Goal: Task Accomplishment & Management: Manage account settings

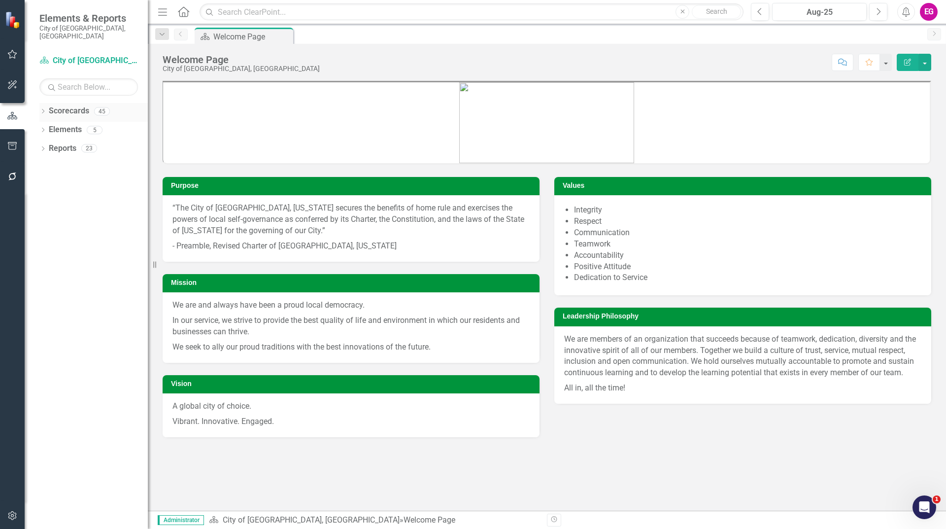
click at [47, 106] on div "Dropdown Scorecards 45" at bounding box center [93, 112] width 108 height 19
click at [57, 105] on link "Scorecards" at bounding box center [69, 110] width 40 height 11
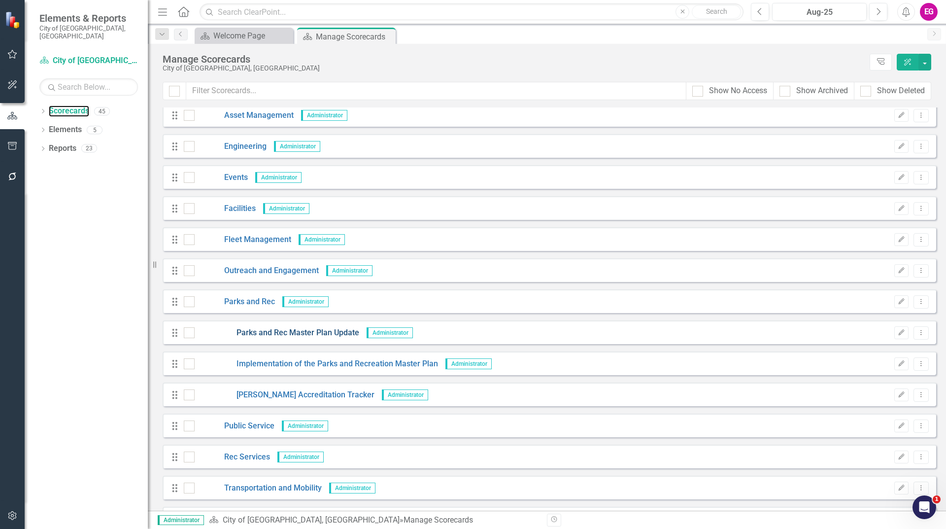
scroll to position [493, 0]
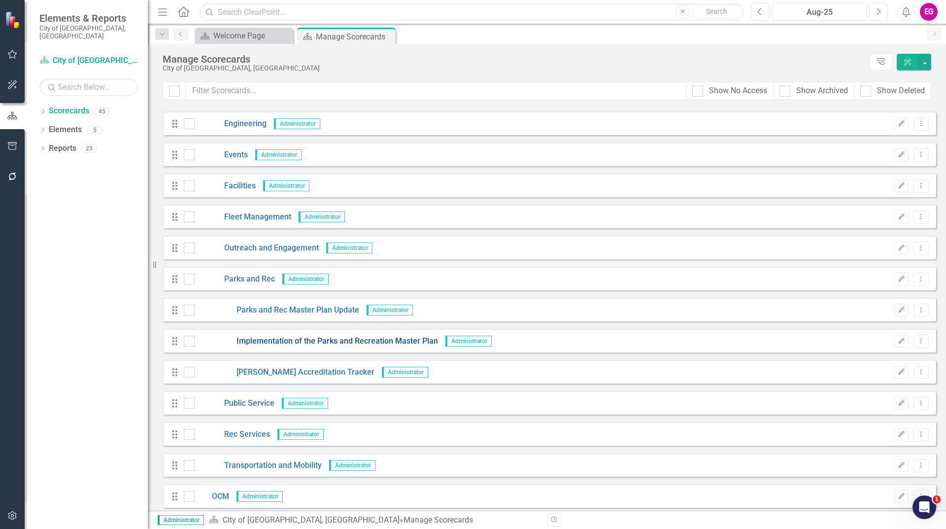
click at [302, 342] on link "Implementation of the Parks and Recreation Master Plan" at bounding box center [316, 341] width 243 height 11
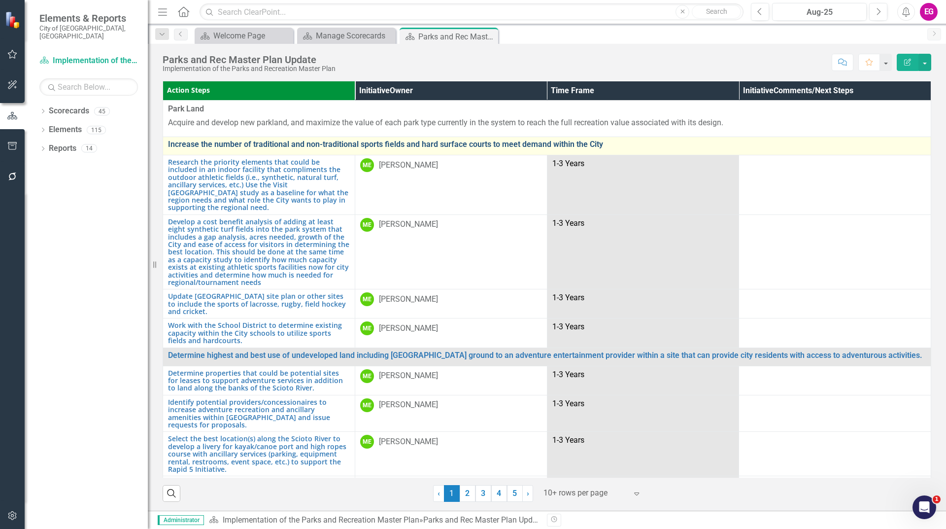
click at [207, 144] on link "Increase the number of traditional and non-traditional sports fields and hard s…" at bounding box center [547, 144] width 758 height 9
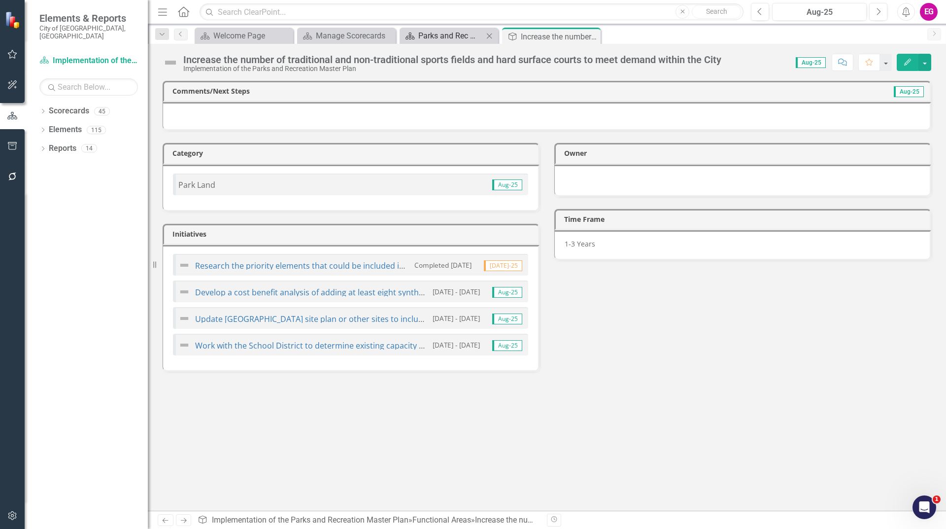
click at [457, 35] on div "Parks and Rec Master Plan Update" at bounding box center [450, 36] width 65 height 12
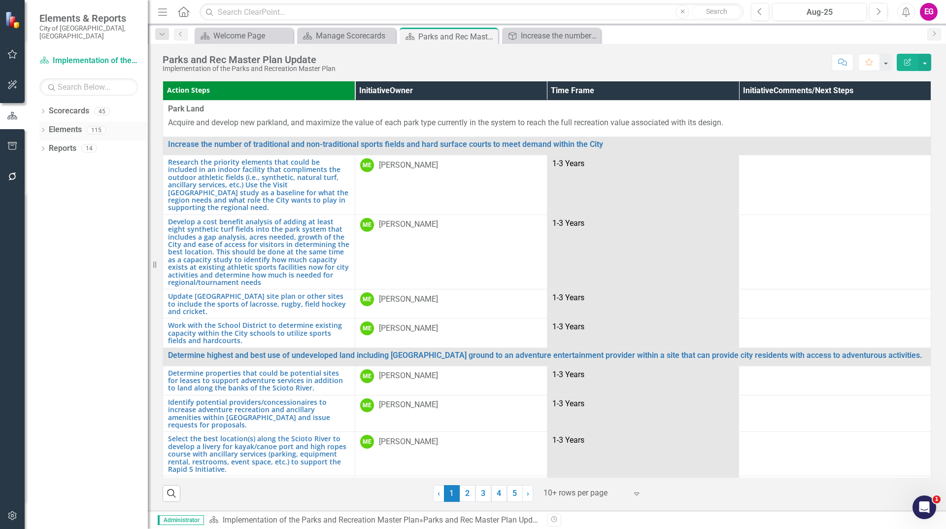
click at [70, 130] on div "Elements" at bounding box center [65, 130] width 33 height 16
click at [77, 124] on link "Elements" at bounding box center [65, 129] width 33 height 11
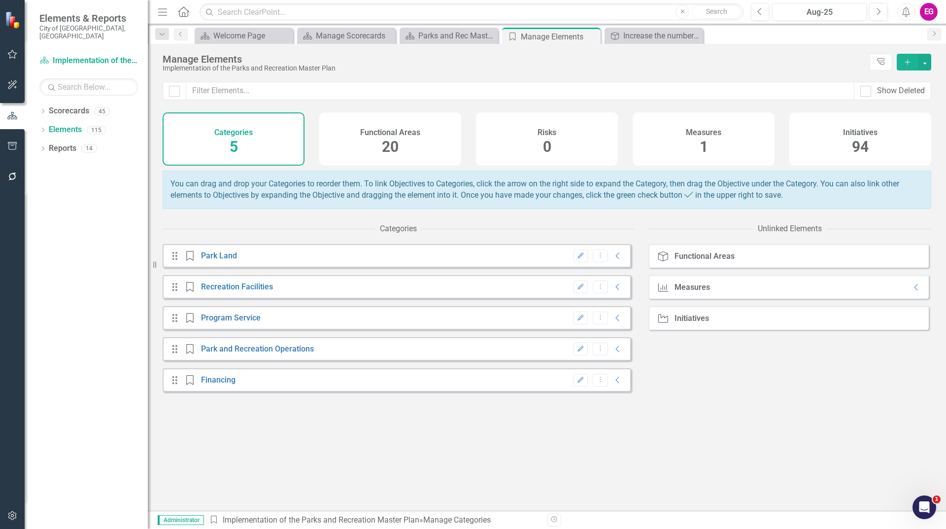
click at [867, 139] on span "94" at bounding box center [860, 146] width 17 height 17
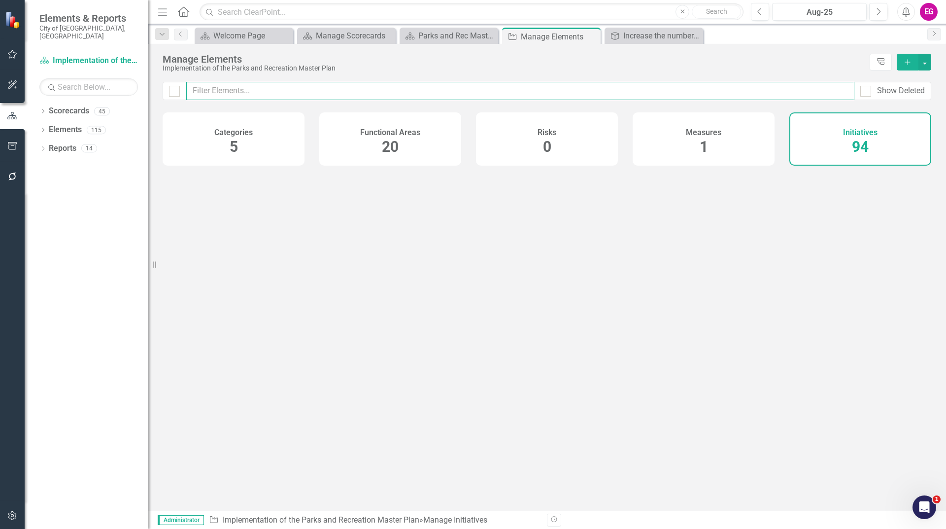
click at [444, 91] on input "text" at bounding box center [520, 91] width 668 height 18
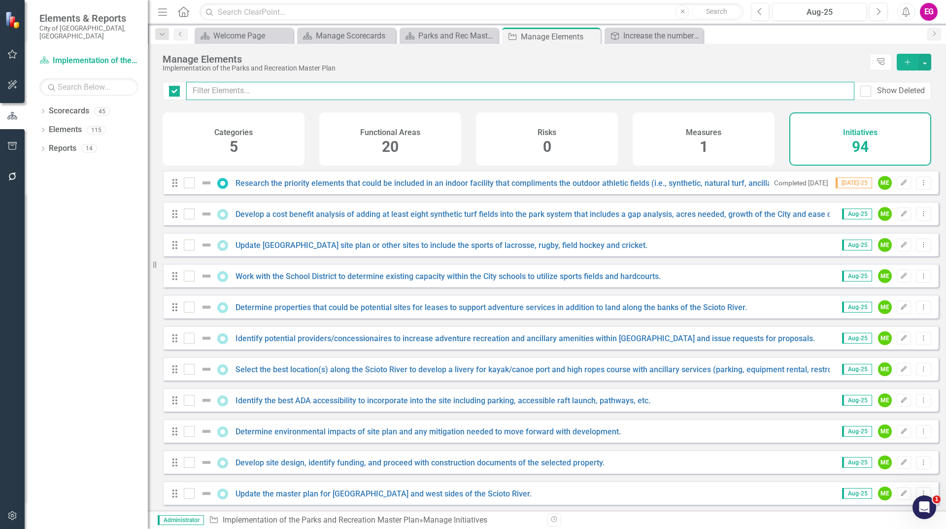
checkbox input "false"
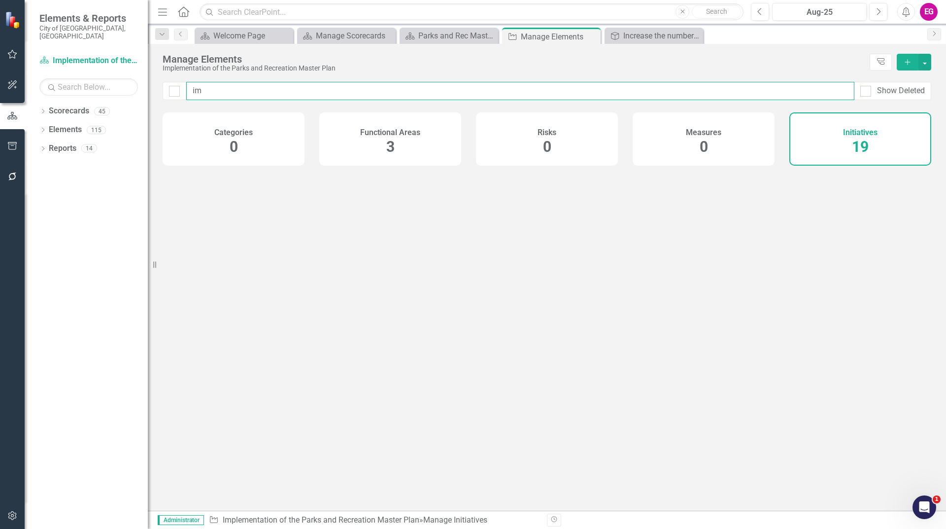
type input "i"
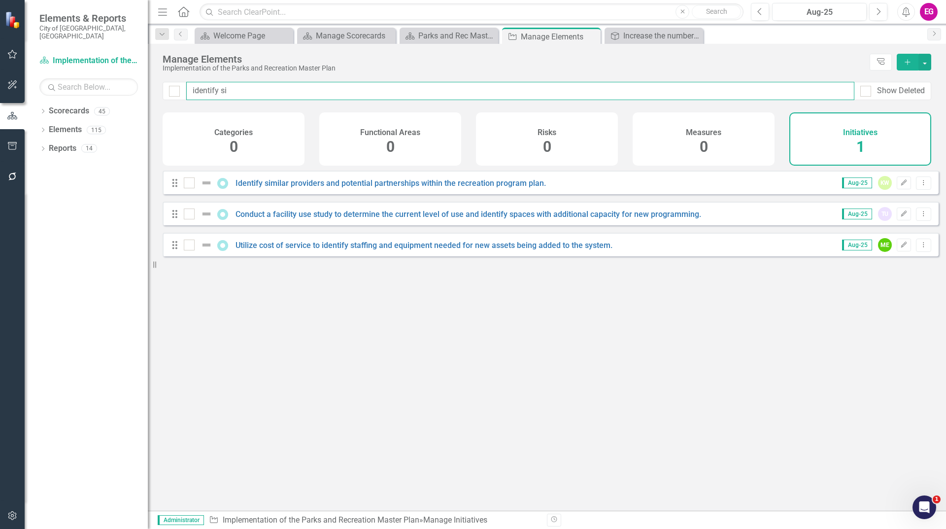
type input "identify sim"
checkbox input "false"
type input "identify simi"
checkbox input "false"
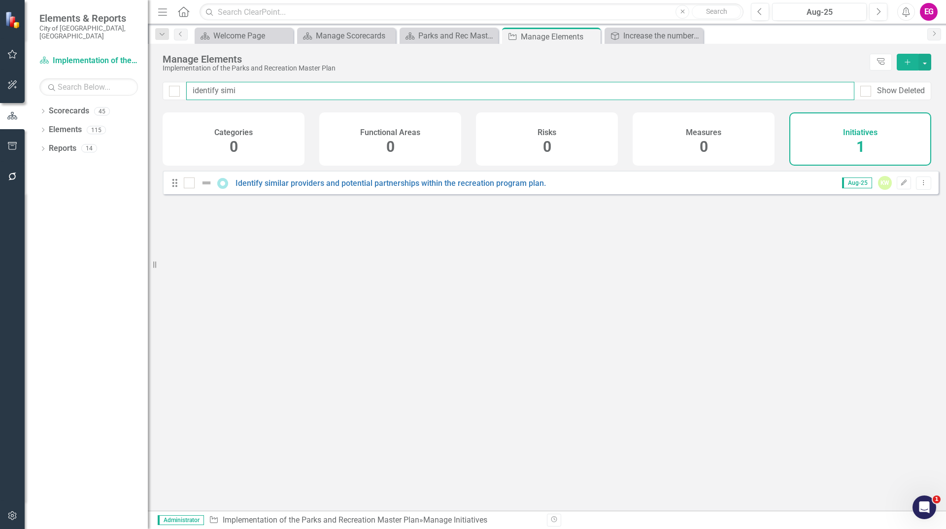
type input "identify simil"
checkbox input "false"
type input "identify simil"
click at [464, 185] on div "Identify similar providers and potential partnerships within the recreation pro…" at bounding box center [366, 183] width 365 height 12
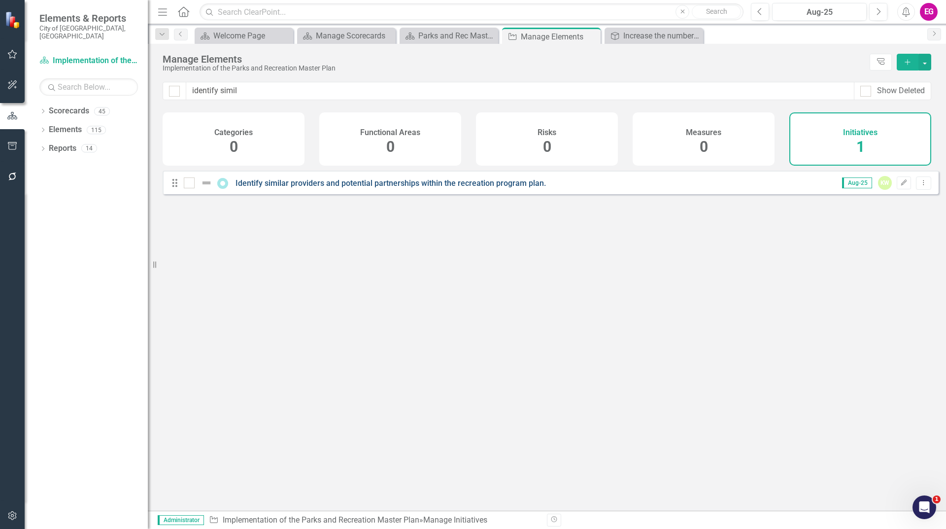
click at [464, 188] on link "Identify similar providers and potential partnerships within the recreation pro…" at bounding box center [391, 182] width 311 height 9
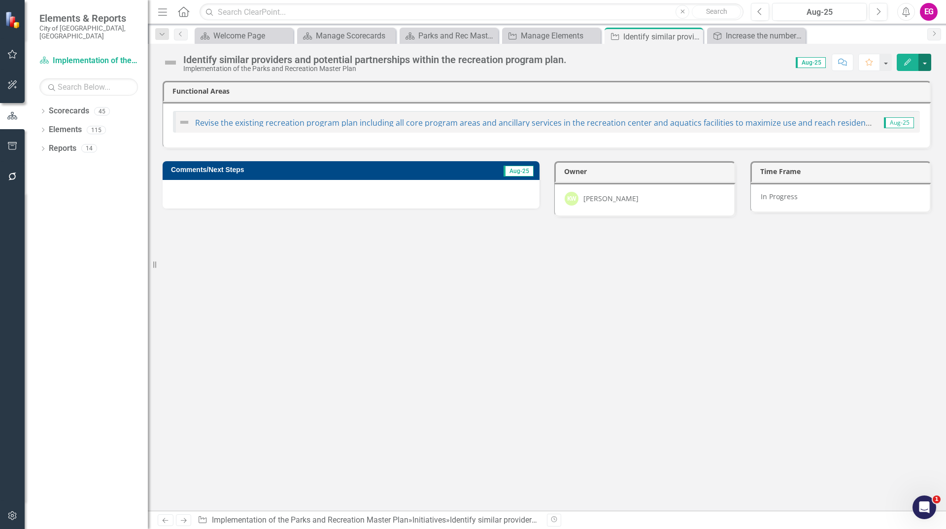
click at [924, 66] on button "button" at bounding box center [925, 62] width 13 height 17
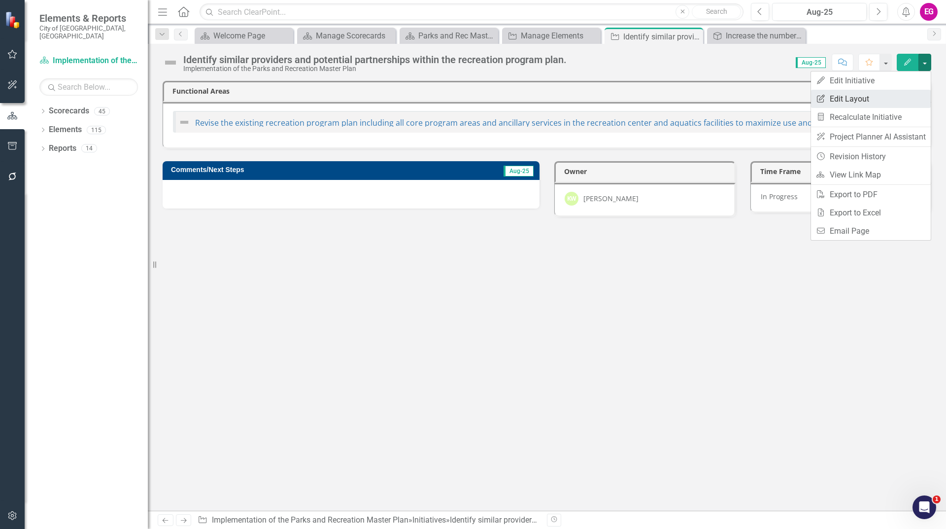
click at [869, 106] on link "Edit Report Edit Layout" at bounding box center [871, 99] width 120 height 18
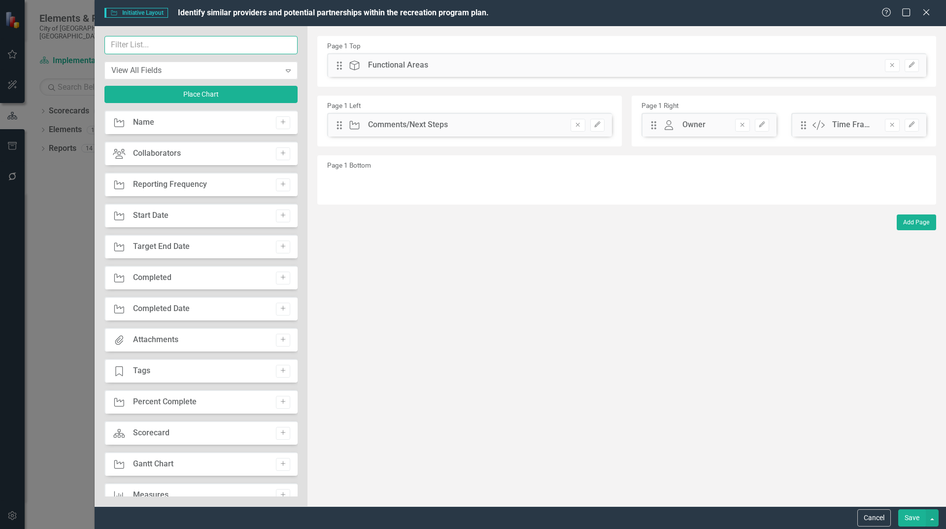
click at [208, 50] on input "text" at bounding box center [200, 45] width 193 height 18
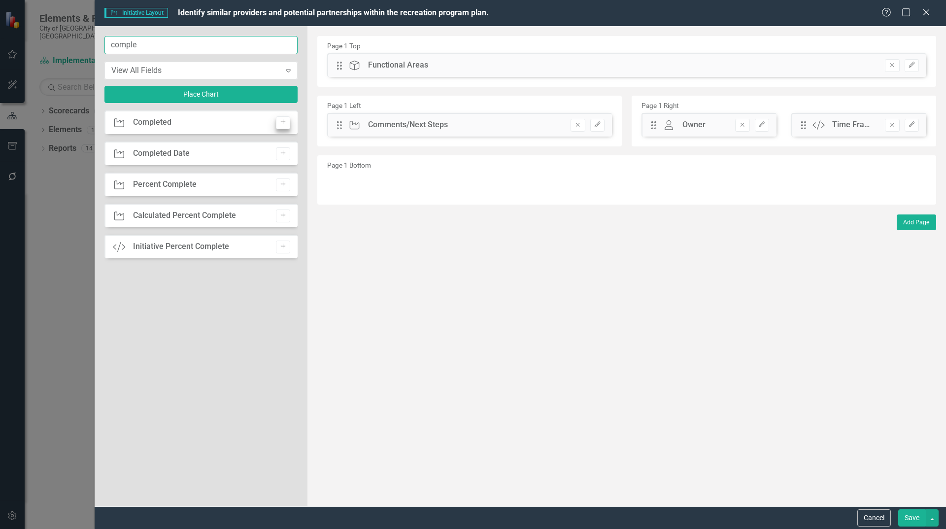
type input "comple"
click at [280, 121] on icon "Add" at bounding box center [282, 122] width 7 height 6
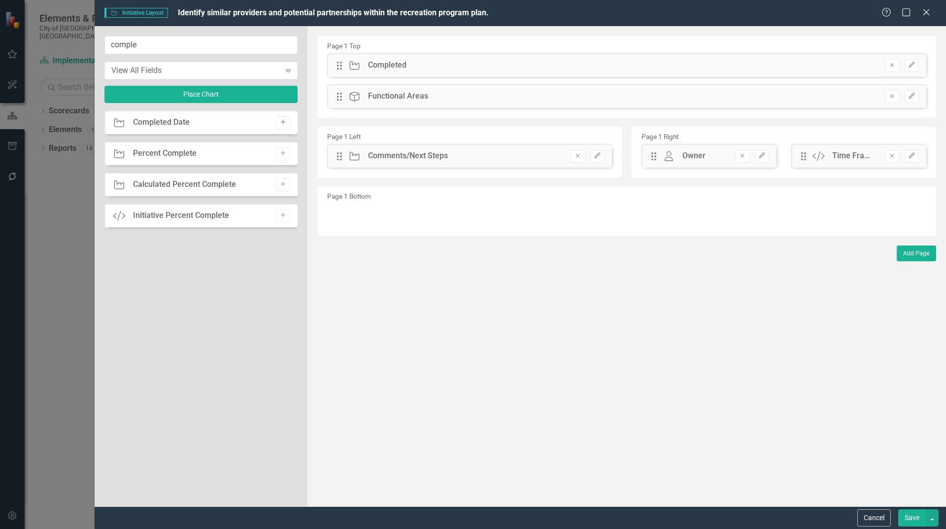
click at [286, 124] on icon "Add" at bounding box center [282, 122] width 7 height 6
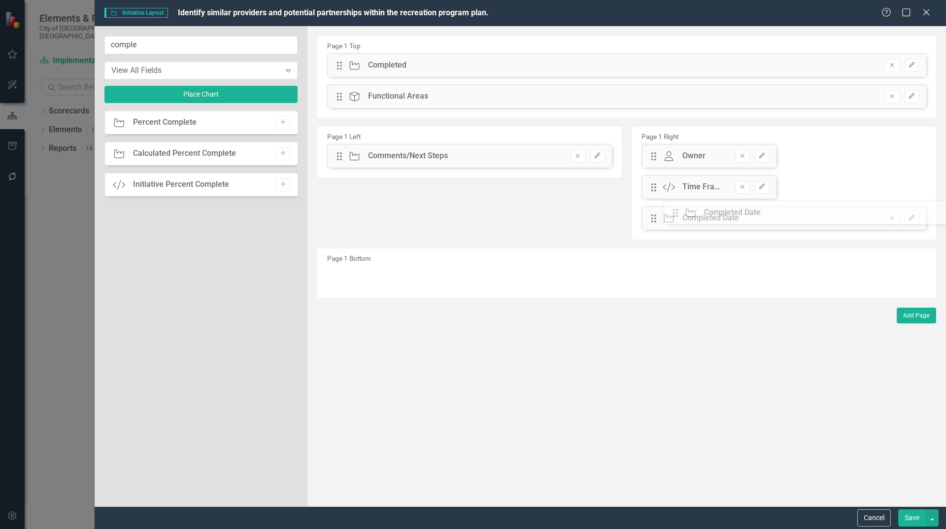
drag, startPoint x: 338, startPoint y: 68, endPoint x: 681, endPoint y: 215, distance: 373.8
drag, startPoint x: 345, startPoint y: 67, endPoint x: 690, endPoint y: 189, distance: 366.3
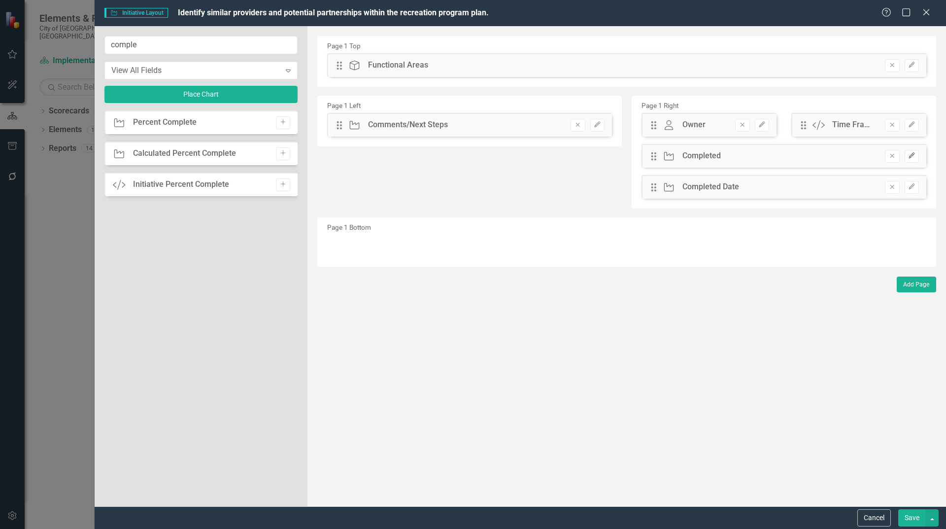
click at [906, 157] on button "Edit" at bounding box center [912, 156] width 14 height 13
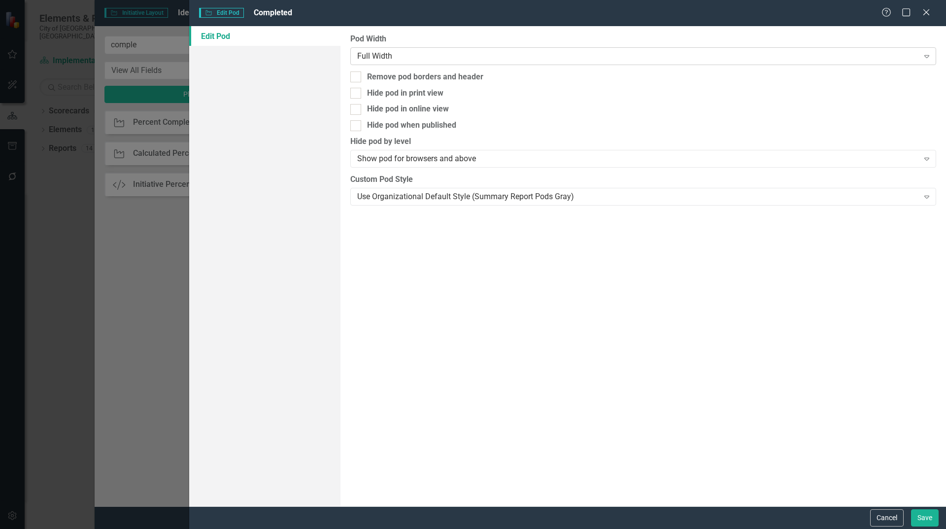
click at [470, 60] on div "Full Width" at bounding box center [637, 55] width 561 height 11
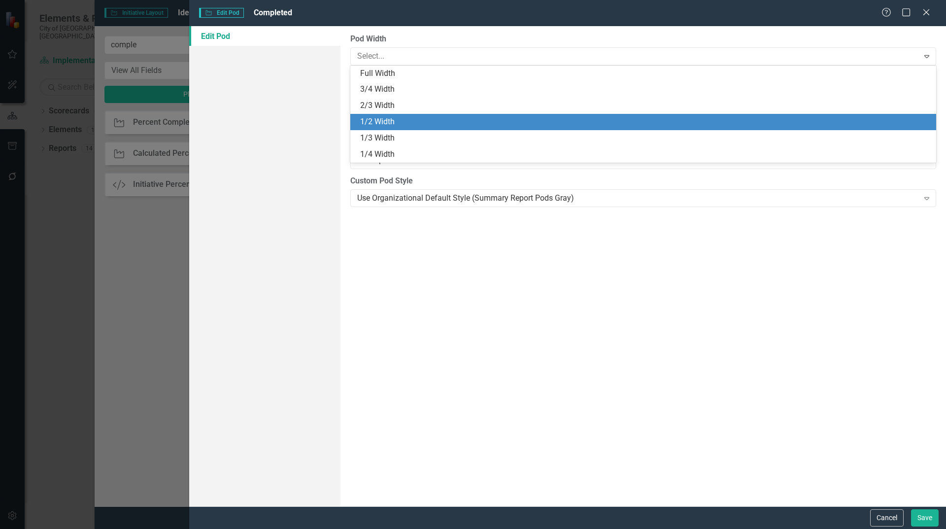
click at [389, 121] on div "1/2 Width" at bounding box center [645, 121] width 570 height 11
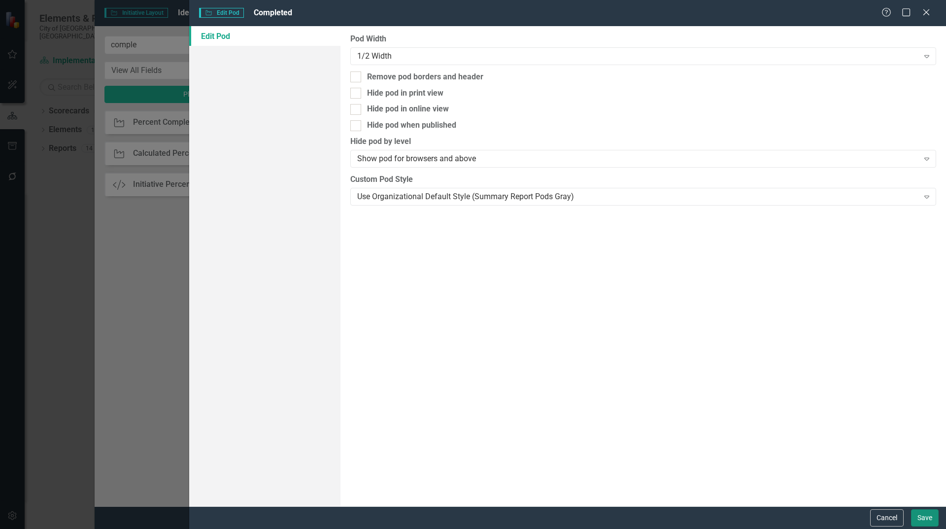
click at [923, 515] on button "Save" at bounding box center [925, 517] width 28 height 17
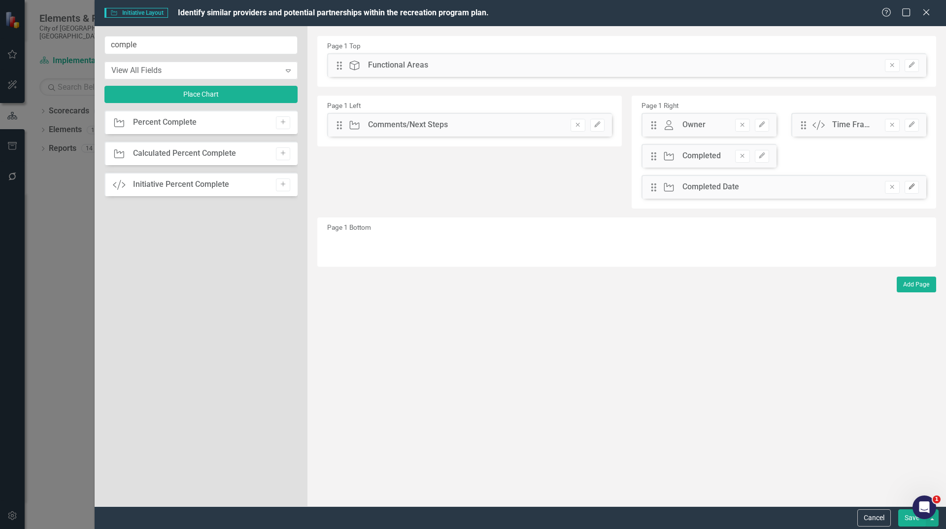
click at [909, 188] on icon "Edit" at bounding box center [911, 187] width 7 height 6
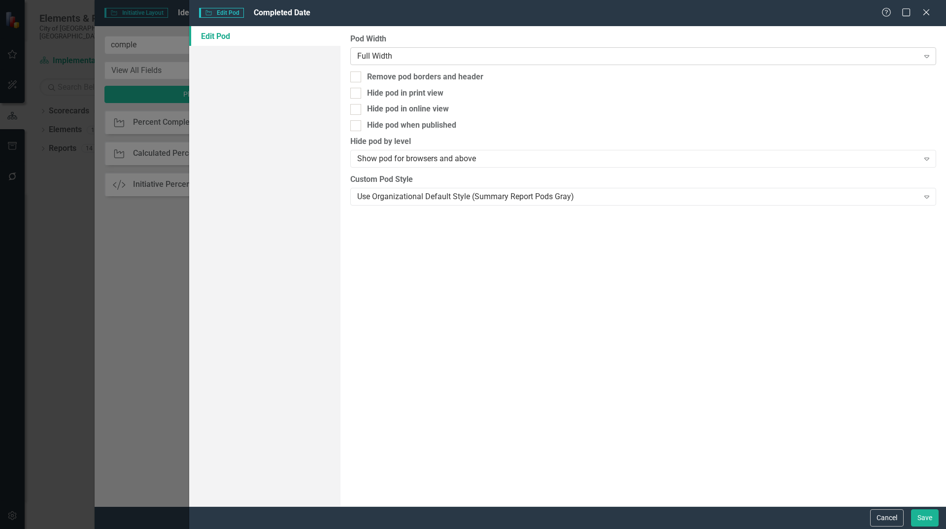
click at [401, 54] on div "Full Width" at bounding box center [637, 55] width 561 height 11
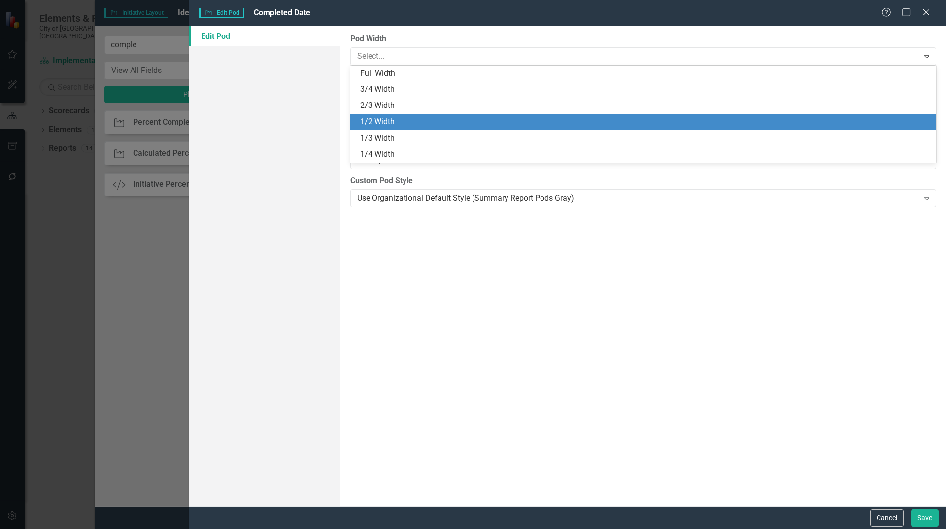
click at [385, 122] on div "1/2 Width" at bounding box center [645, 121] width 570 height 11
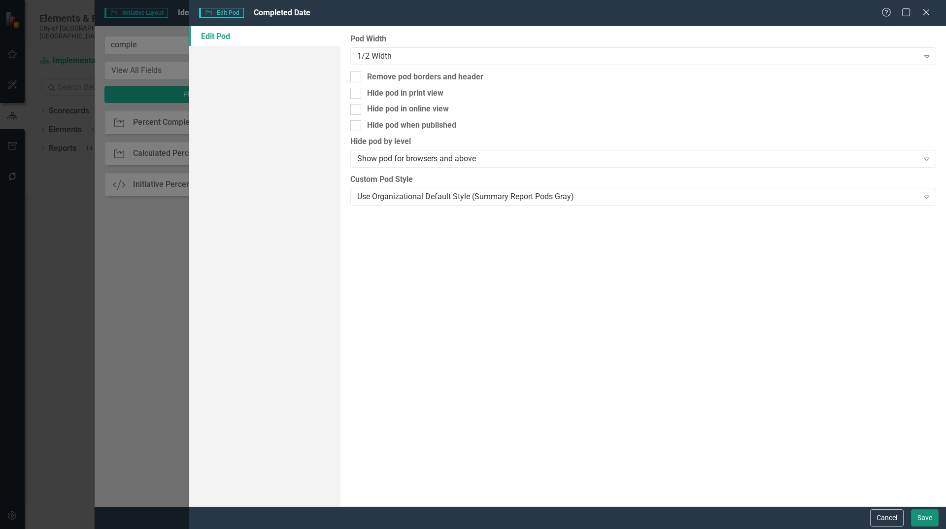
click at [916, 514] on button "Save" at bounding box center [925, 517] width 28 height 17
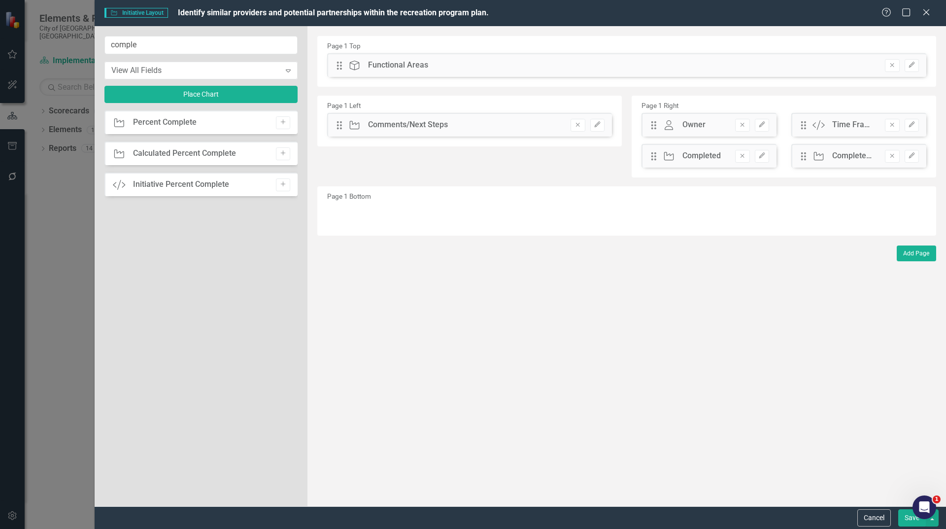
click at [909, 525] on button "Save" at bounding box center [913, 517] width 28 height 17
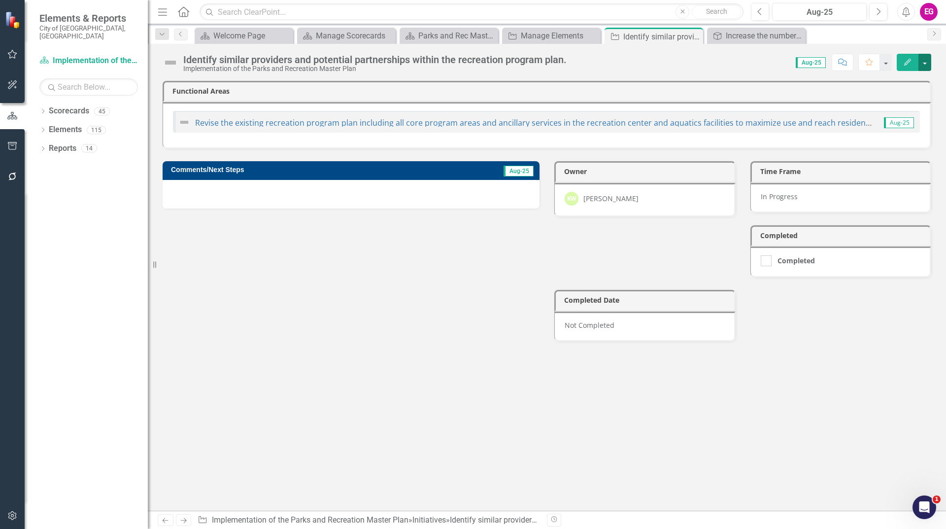
click at [919, 63] on button "button" at bounding box center [925, 62] width 13 height 17
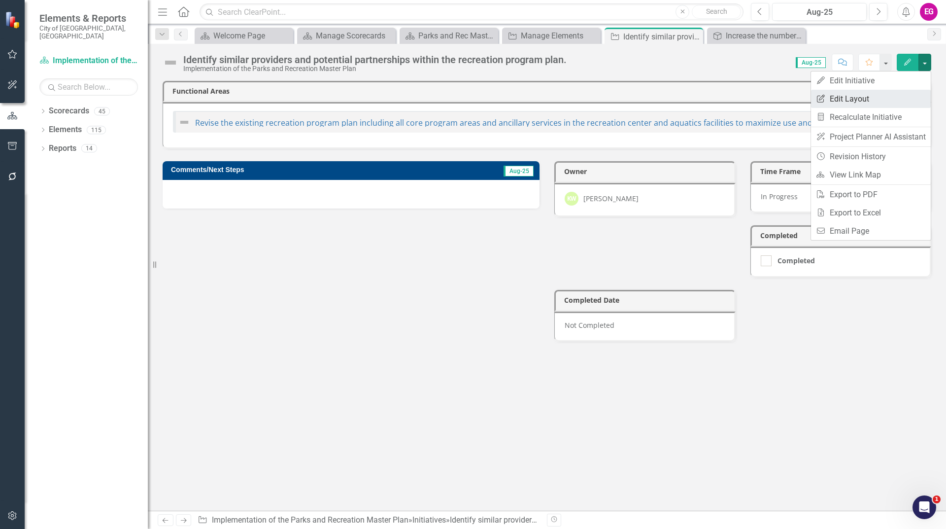
click at [892, 92] on link "Edit Report Edit Layout" at bounding box center [871, 99] width 120 height 18
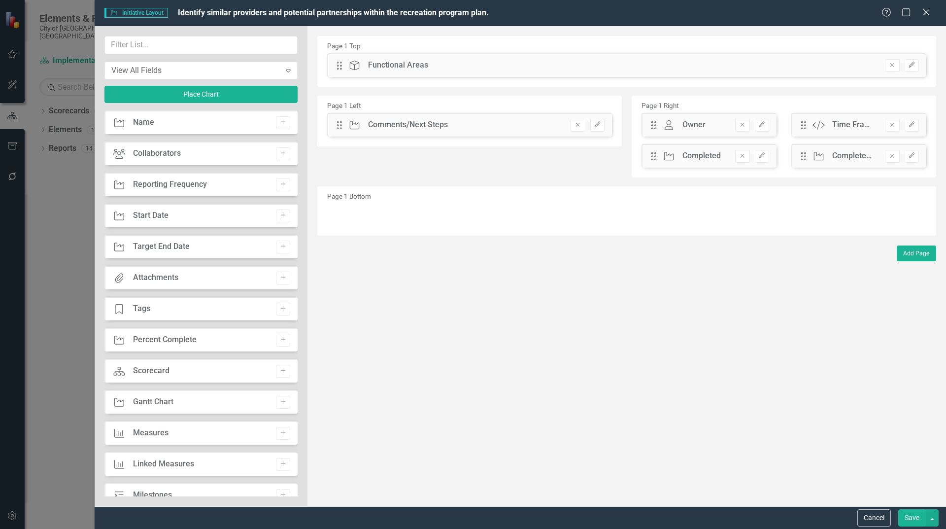
click at [912, 515] on button "Save" at bounding box center [913, 517] width 28 height 17
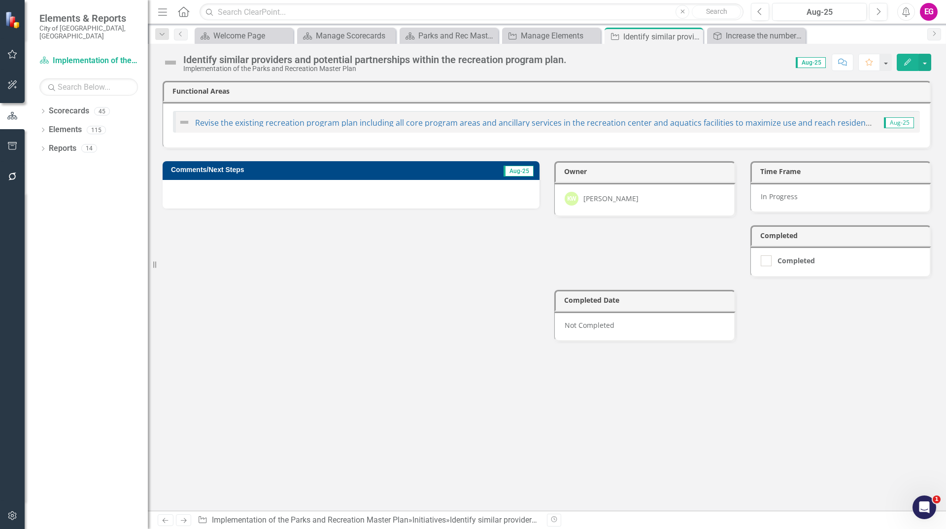
click at [680, 230] on div "Owner [PERSON_NAME] Wigram Time Frame In Progress Completed Completed Completed…" at bounding box center [743, 245] width 392 height 192
click at [926, 63] on button "button" at bounding box center [925, 62] width 13 height 17
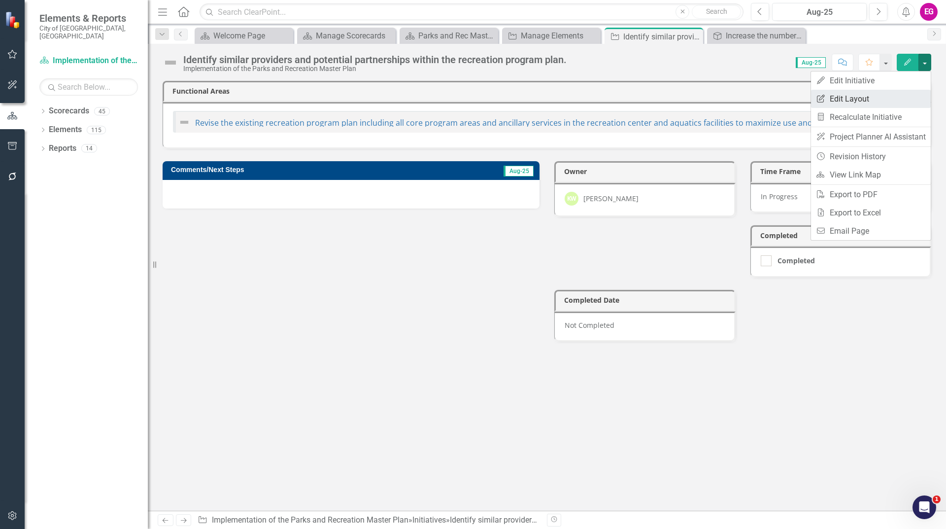
click at [891, 94] on link "Edit Report Edit Layout" at bounding box center [871, 99] width 120 height 18
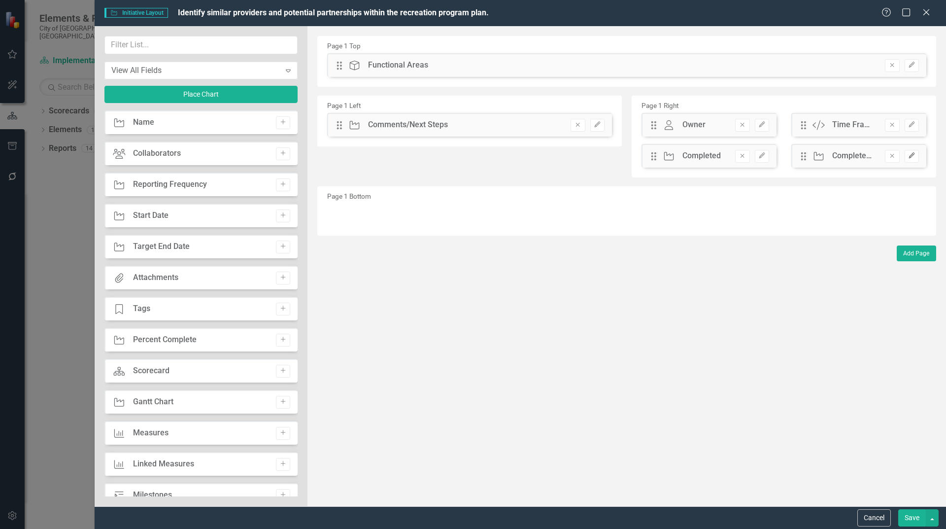
click at [909, 153] on icon "Edit" at bounding box center [911, 156] width 7 height 6
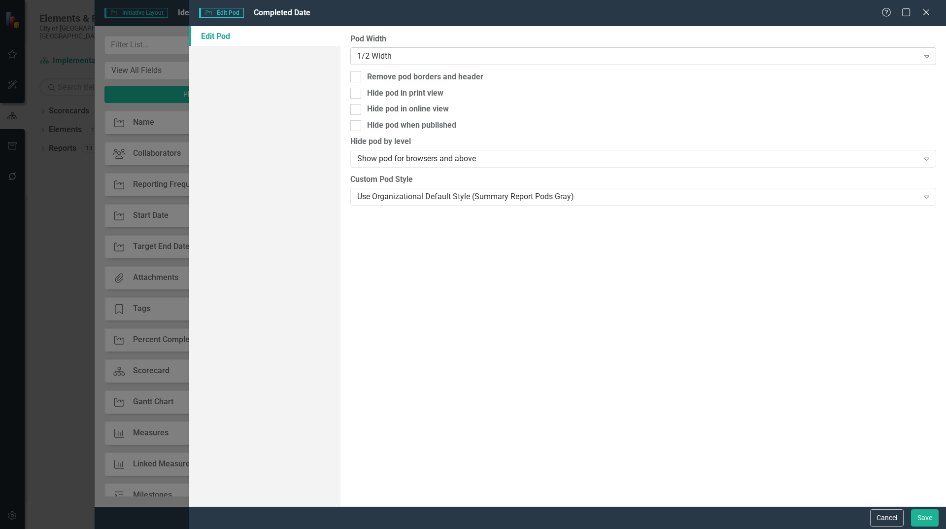
click at [408, 61] on div "1/2 Width" at bounding box center [637, 55] width 561 height 11
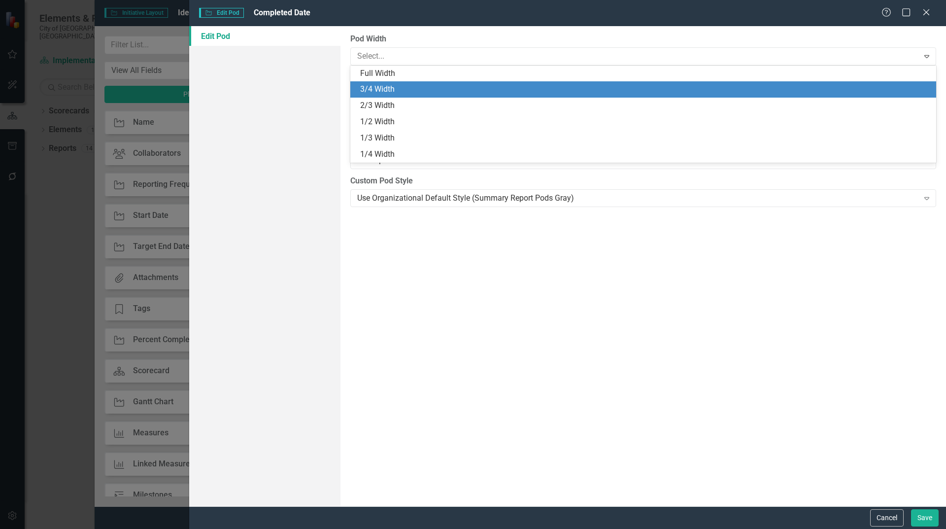
click at [404, 38] on label "Pod Width" at bounding box center [643, 39] width 586 height 11
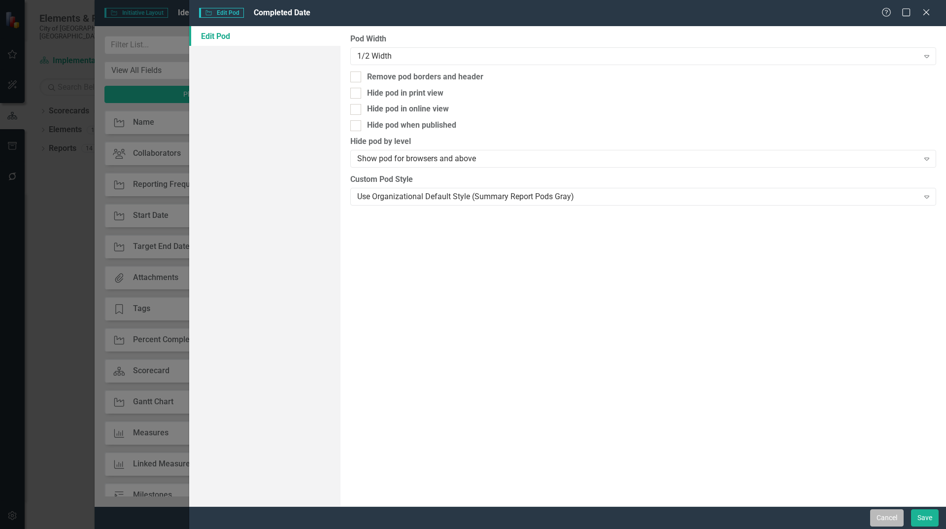
click at [891, 514] on button "Cancel" at bounding box center [887, 517] width 34 height 17
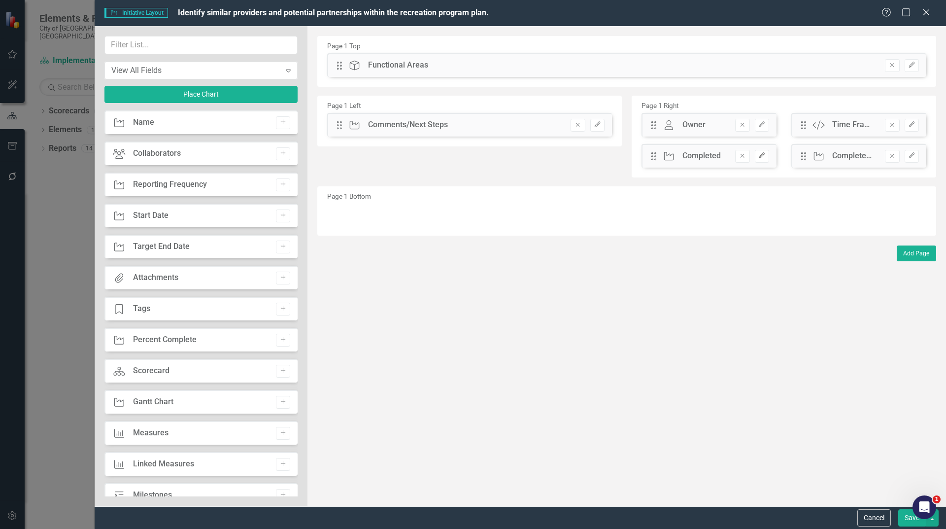
click at [763, 158] on icon "Edit" at bounding box center [762, 156] width 7 height 6
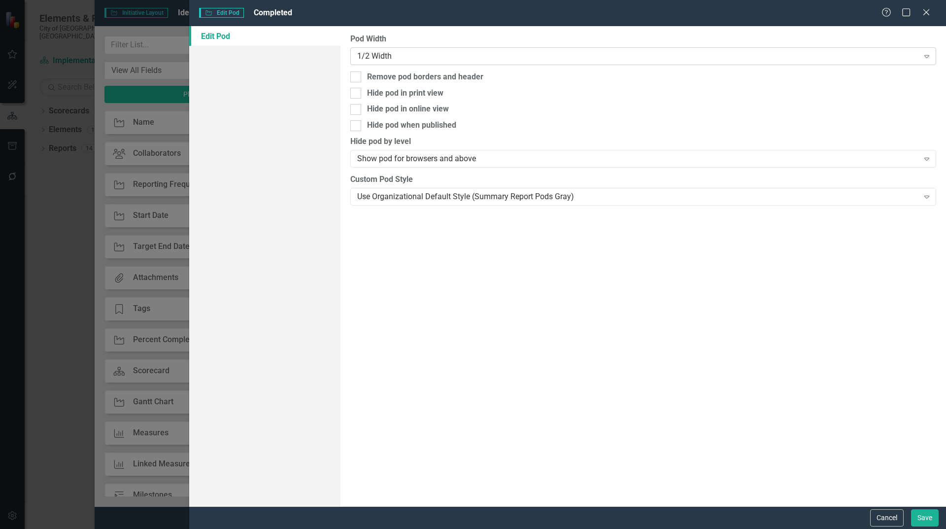
click at [414, 57] on div "1/2 Width" at bounding box center [637, 55] width 561 height 11
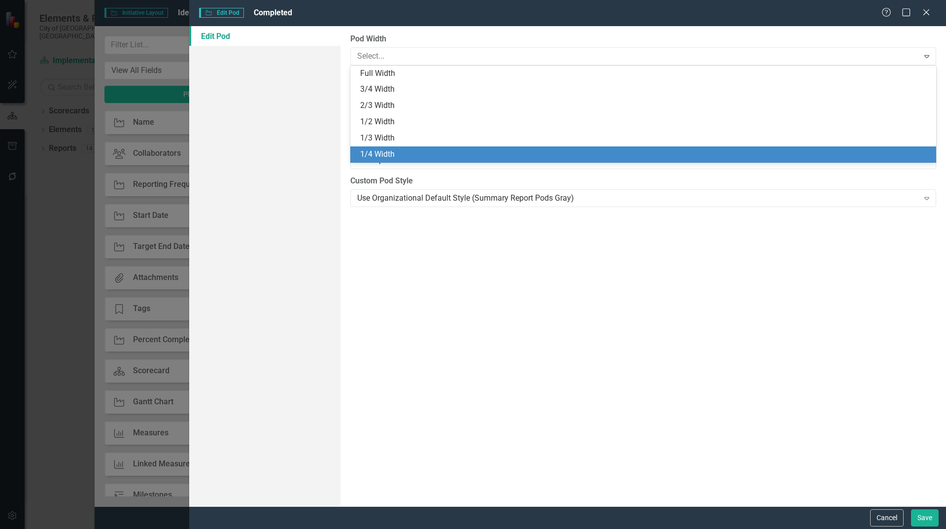
click at [378, 146] on div "1/4 Width" at bounding box center [643, 154] width 586 height 16
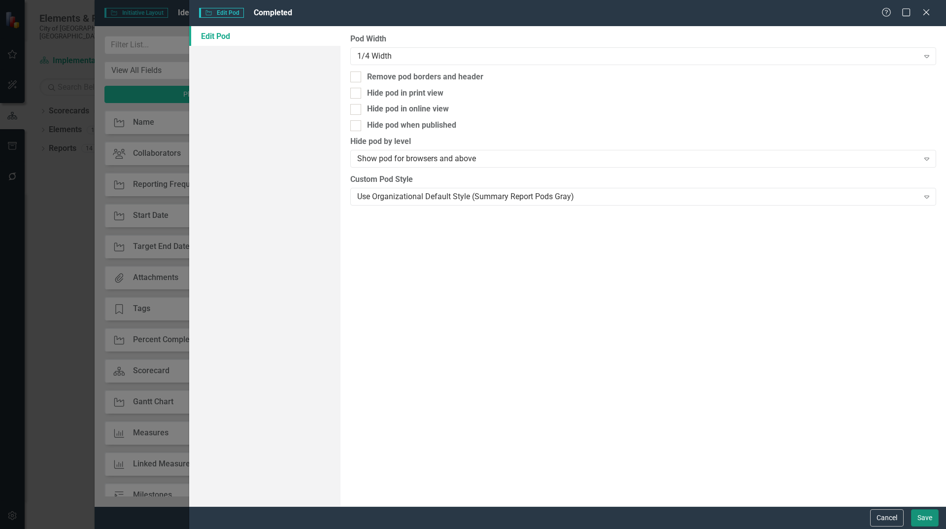
click at [925, 518] on button "Save" at bounding box center [925, 517] width 28 height 17
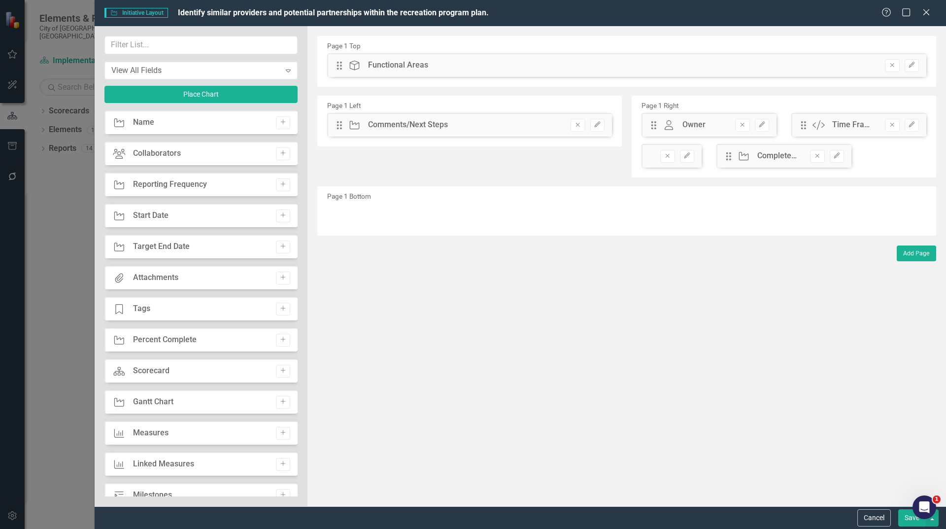
click at [904, 521] on button "Save" at bounding box center [913, 517] width 28 height 17
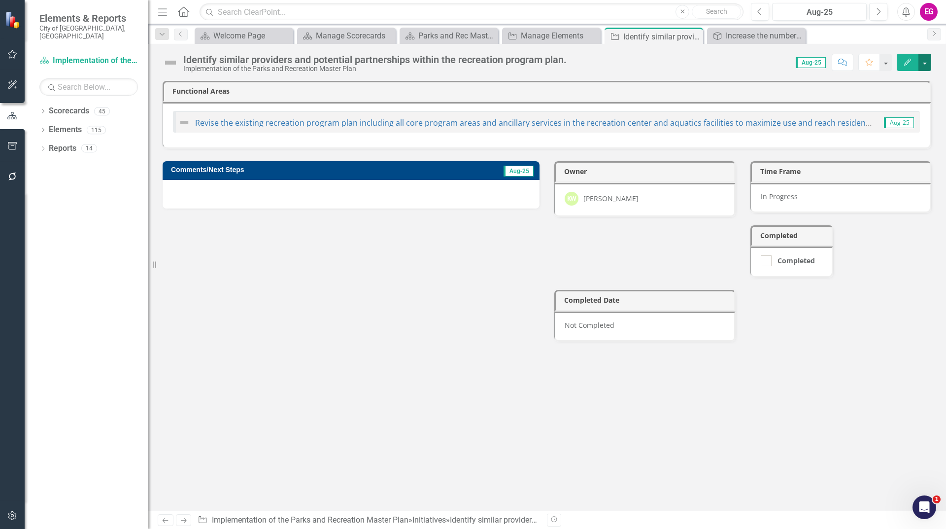
click at [922, 69] on button "button" at bounding box center [925, 62] width 13 height 17
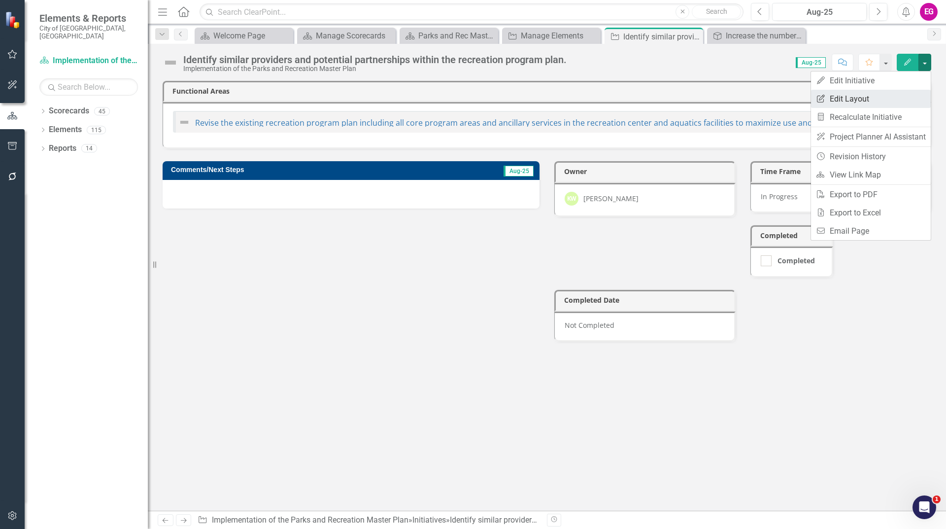
click at [863, 97] on link "Edit Report Edit Layout" at bounding box center [871, 99] width 120 height 18
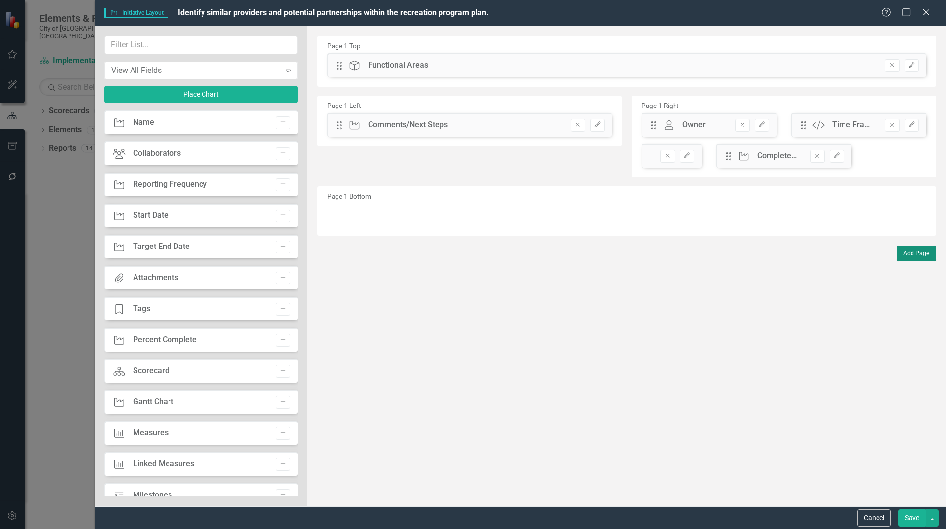
click at [926, 255] on button "Add Page" at bounding box center [916, 253] width 39 height 16
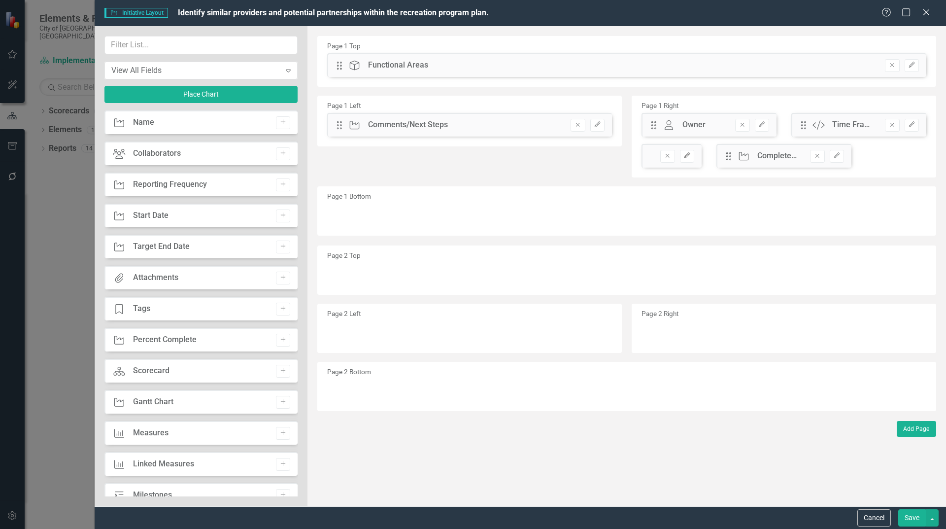
click at [690, 155] on icon "Edit" at bounding box center [687, 156] width 7 height 6
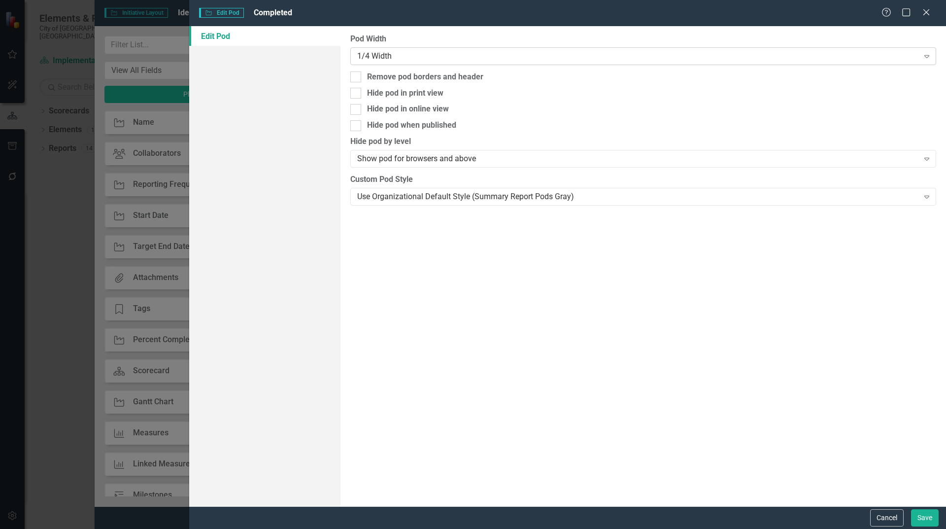
click at [408, 54] on div "1/4 Width" at bounding box center [637, 55] width 561 height 11
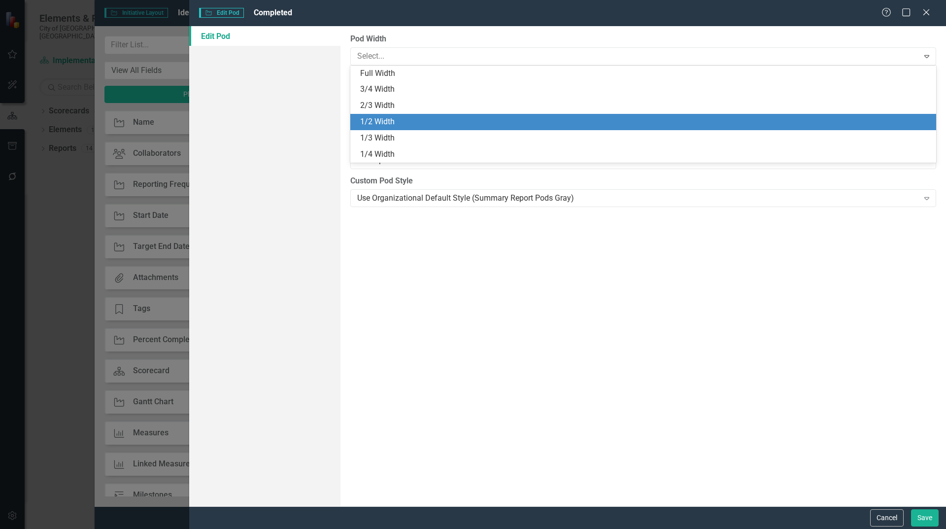
click at [389, 123] on div "1/2 Width" at bounding box center [645, 121] width 570 height 11
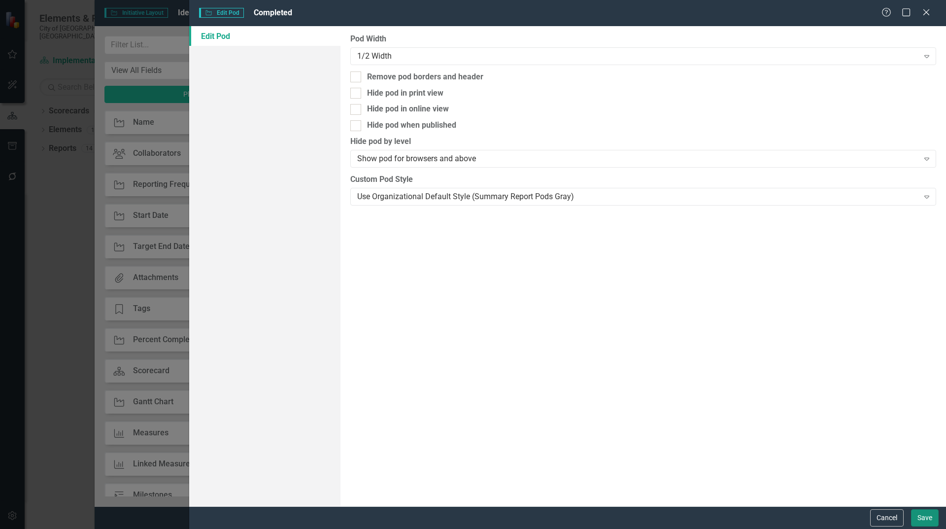
click at [929, 519] on button "Save" at bounding box center [925, 517] width 28 height 17
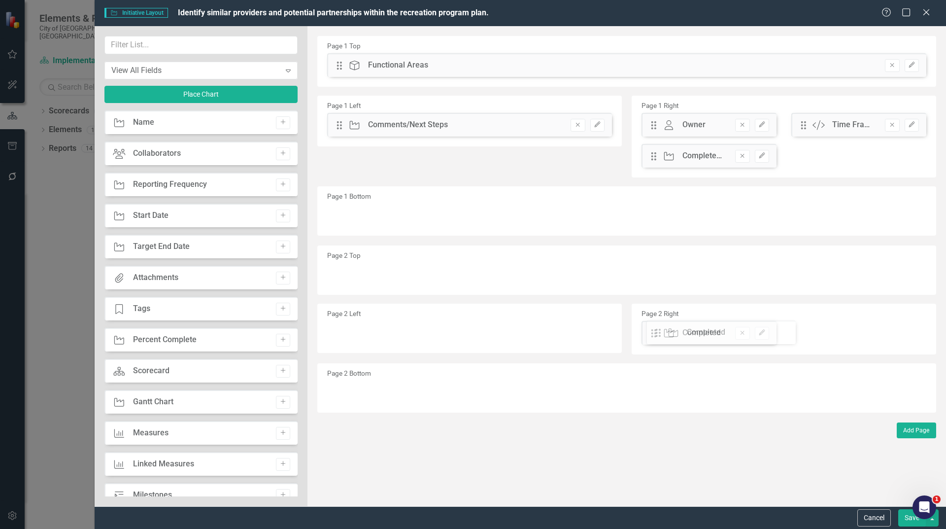
drag, startPoint x: 656, startPoint y: 155, endPoint x: 667, endPoint y: 332, distance: 176.8
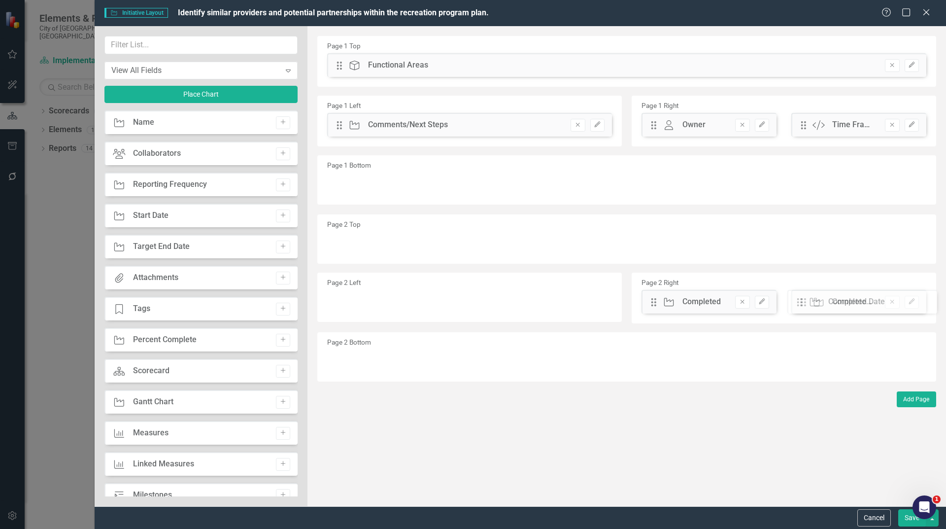
drag, startPoint x: 653, startPoint y: 156, endPoint x: 812, endPoint y: 296, distance: 212.3
click at [908, 521] on button "Save" at bounding box center [913, 517] width 28 height 17
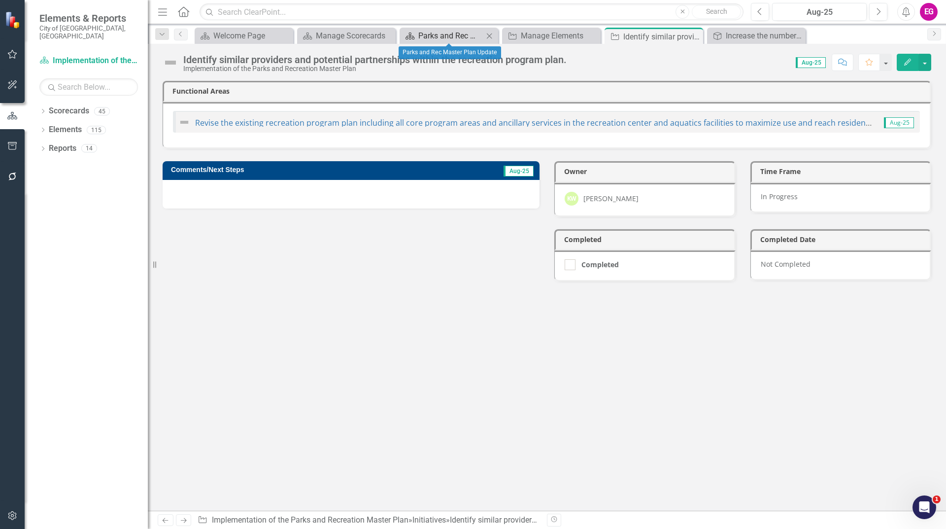
click at [451, 34] on div "Parks and Rec Master Plan Update" at bounding box center [450, 36] width 65 height 12
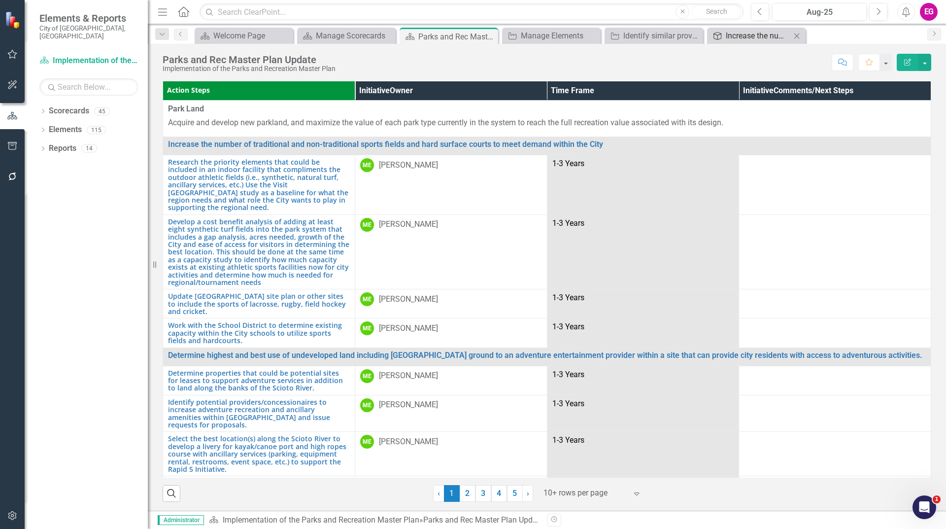
click at [740, 36] on div "Increase the number of traditional and non-traditional sports fields and hard s…" at bounding box center [758, 36] width 65 height 12
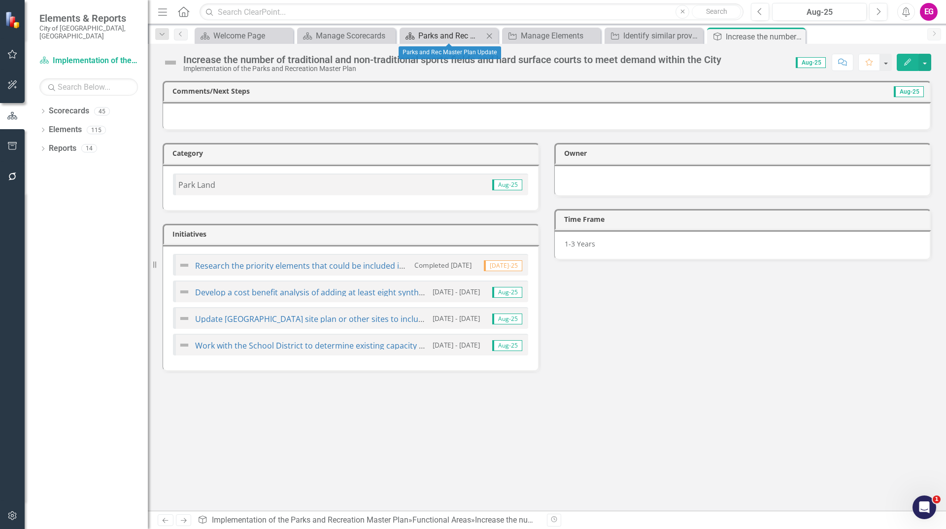
click at [460, 35] on div "Parks and Rec Master Plan Update" at bounding box center [450, 36] width 65 height 12
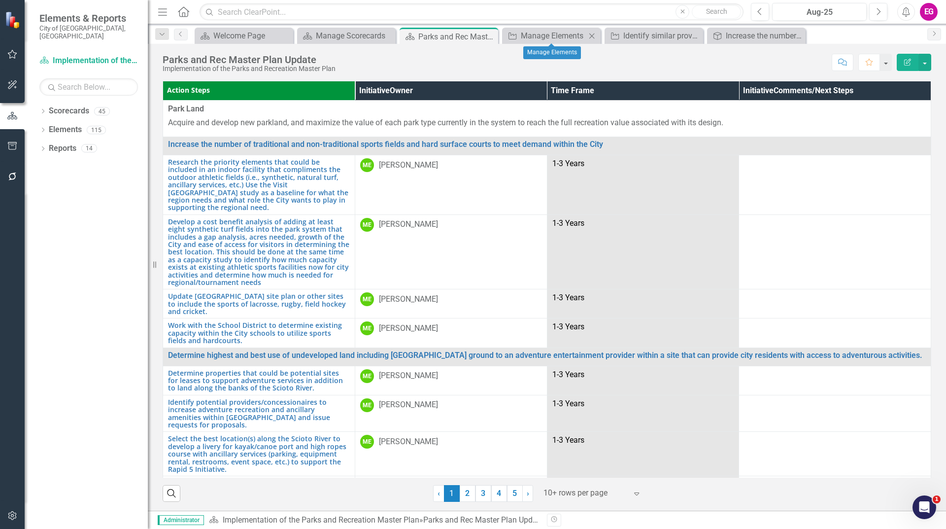
click at [529, 42] on div "Initiative Manage Elements Close" at bounding box center [551, 36] width 99 height 16
click at [538, 32] on div "Manage Elements" at bounding box center [553, 36] width 65 height 12
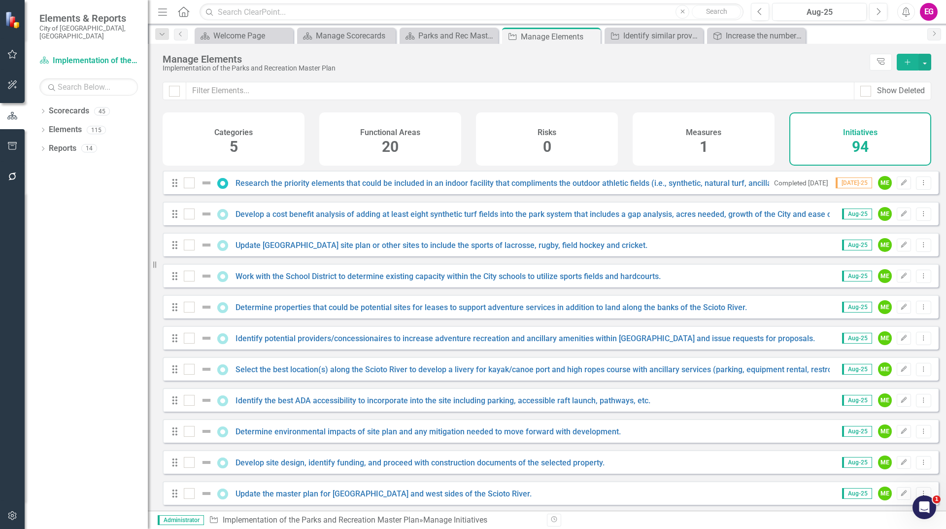
click at [413, 147] on div "Functional Areas 20" at bounding box center [390, 138] width 142 height 53
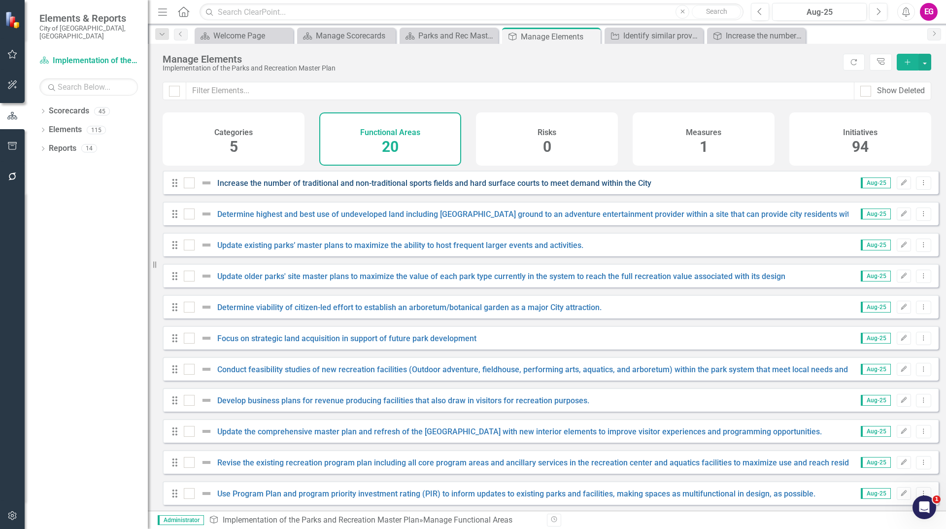
click at [435, 188] on link "Increase the number of traditional and non-traditional sports fields and hard s…" at bounding box center [434, 182] width 434 height 9
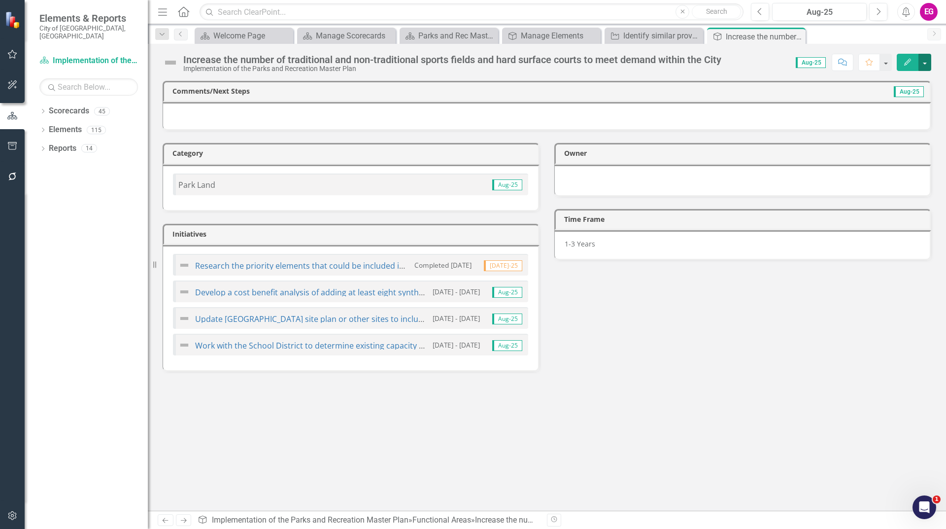
click at [925, 69] on button "button" at bounding box center [925, 62] width 13 height 17
click at [896, 98] on link "Edit Report Edit Layout" at bounding box center [884, 99] width 94 height 18
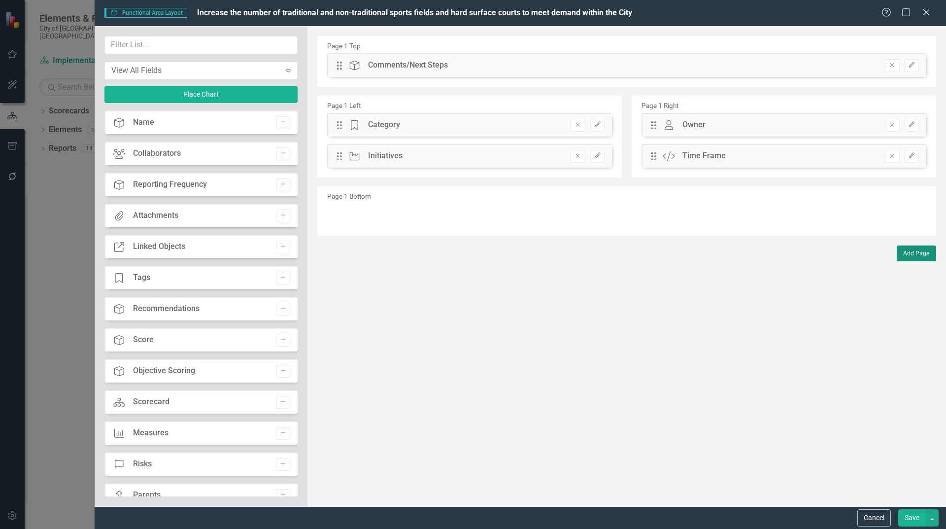
click at [922, 253] on button "Add Page" at bounding box center [916, 253] width 39 height 16
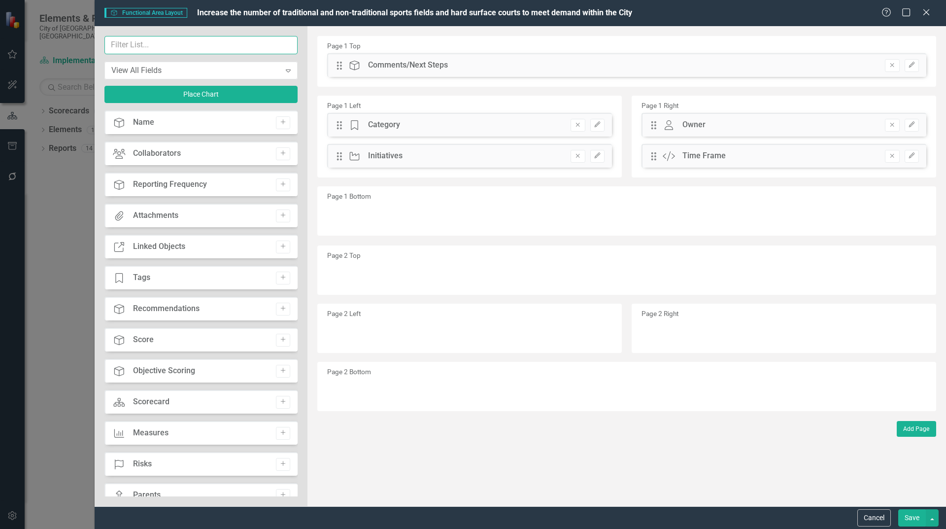
click at [196, 47] on input "text" at bounding box center [200, 45] width 193 height 18
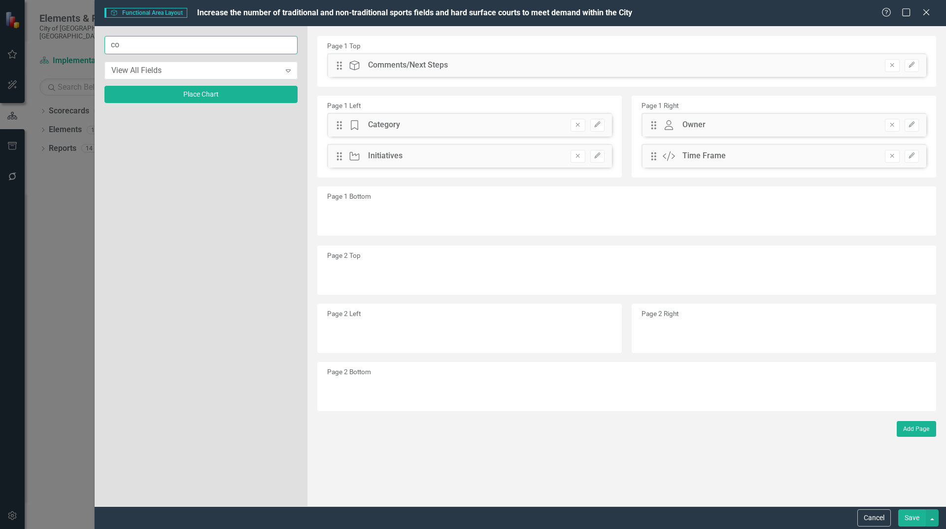
type input "c"
type input "com"
click at [871, 517] on button "Cancel" at bounding box center [875, 517] width 34 height 17
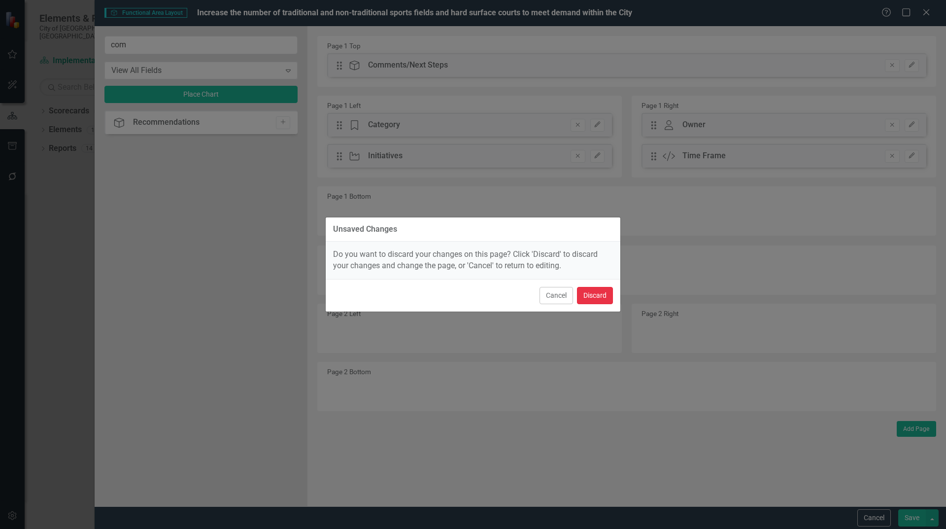
click at [598, 299] on button "Discard" at bounding box center [595, 295] width 36 height 17
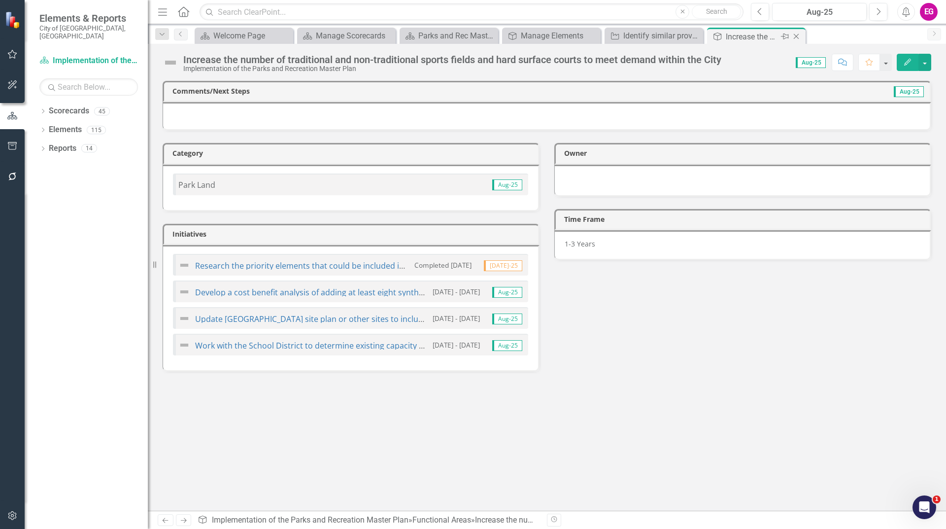
click at [796, 35] on icon "Close" at bounding box center [797, 37] width 10 height 8
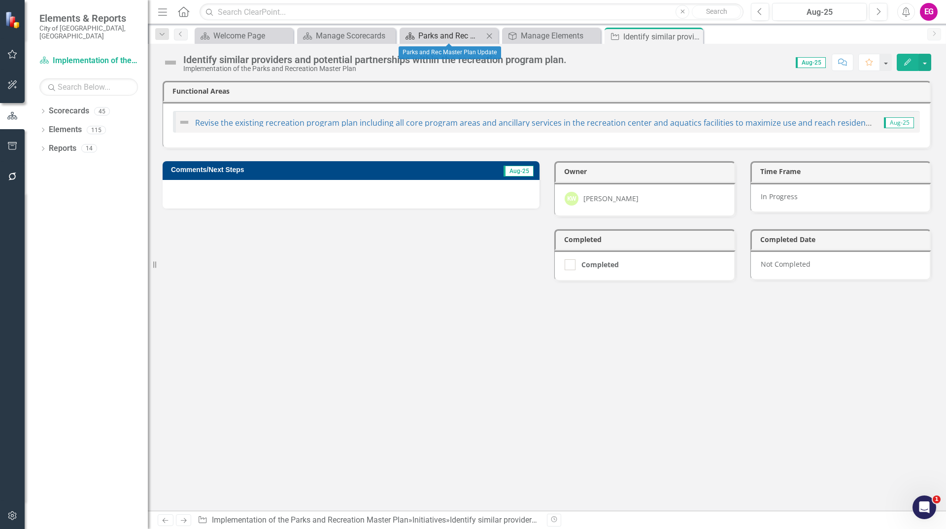
click at [417, 39] on link "Scorecard Parks and Rec Master Plan Update" at bounding box center [442, 36] width 81 height 12
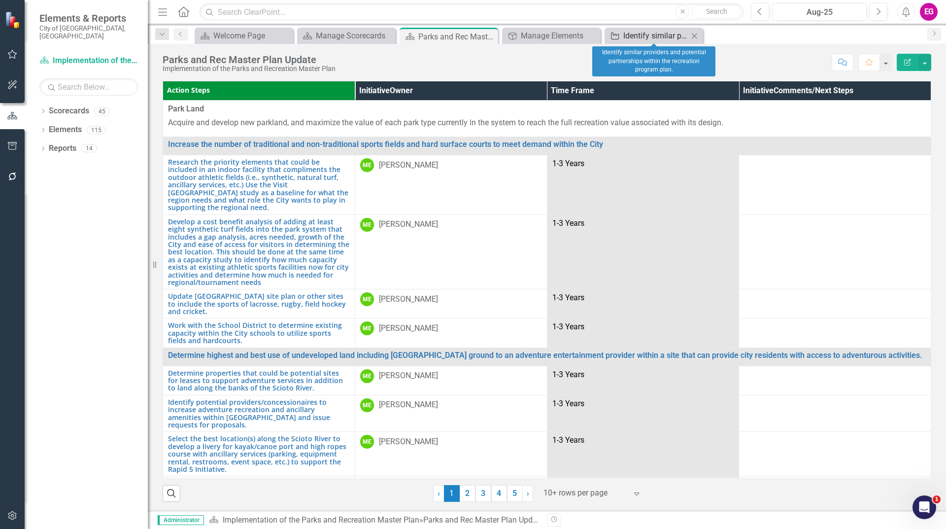
click at [619, 41] on div "Initiative" at bounding box center [613, 36] width 12 height 12
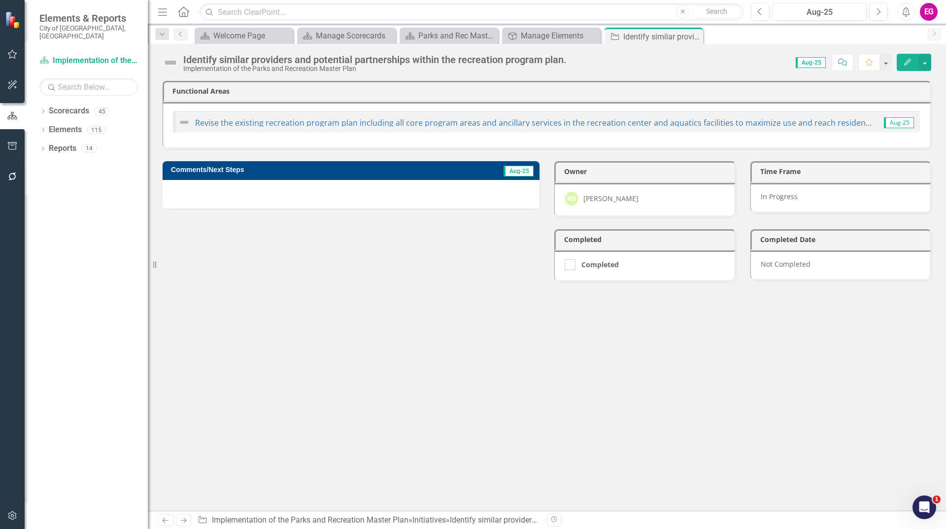
drag, startPoint x: 336, startPoint y: 393, endPoint x: 342, endPoint y: 371, distance: 22.6
click at [336, 393] on div "Functional Areas Revise the existing recreation program plan including all core…" at bounding box center [547, 296] width 798 height 430
click at [461, 32] on div "Parks and Rec Master Plan Update" at bounding box center [450, 36] width 65 height 12
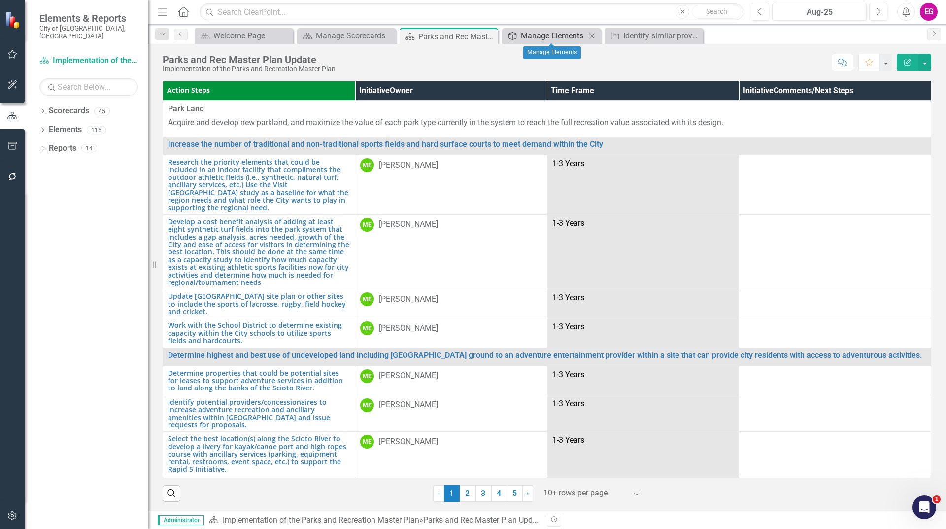
click at [544, 35] on div "Manage Elements" at bounding box center [553, 36] width 65 height 12
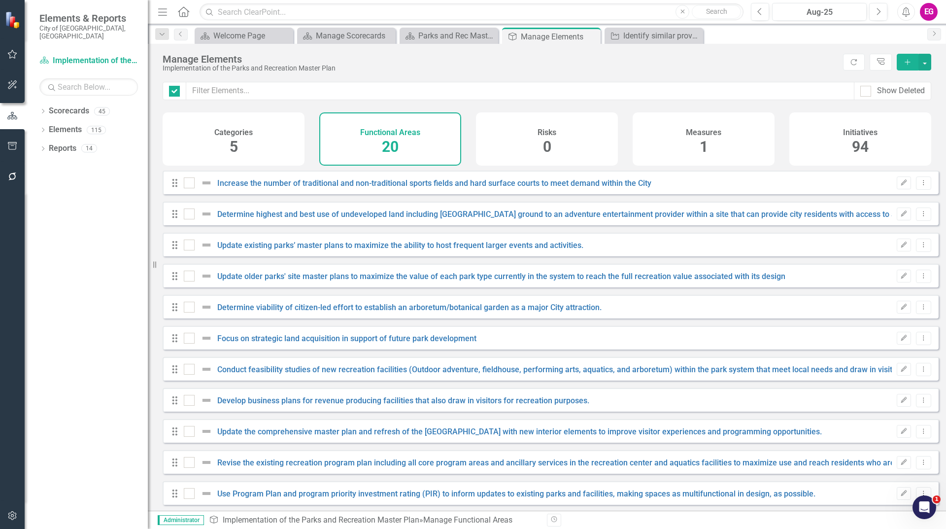
checkbox input "false"
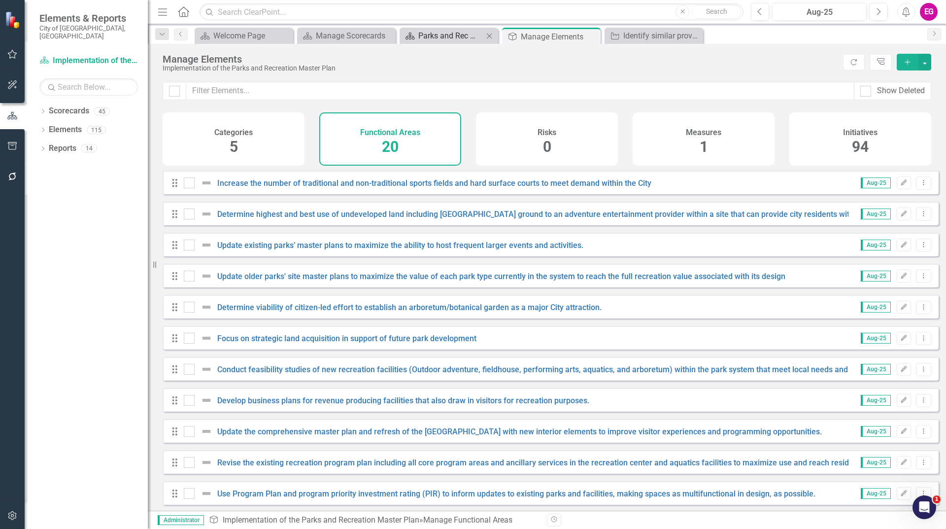
click at [455, 41] on div "Parks and Rec Master Plan Update" at bounding box center [450, 36] width 65 height 12
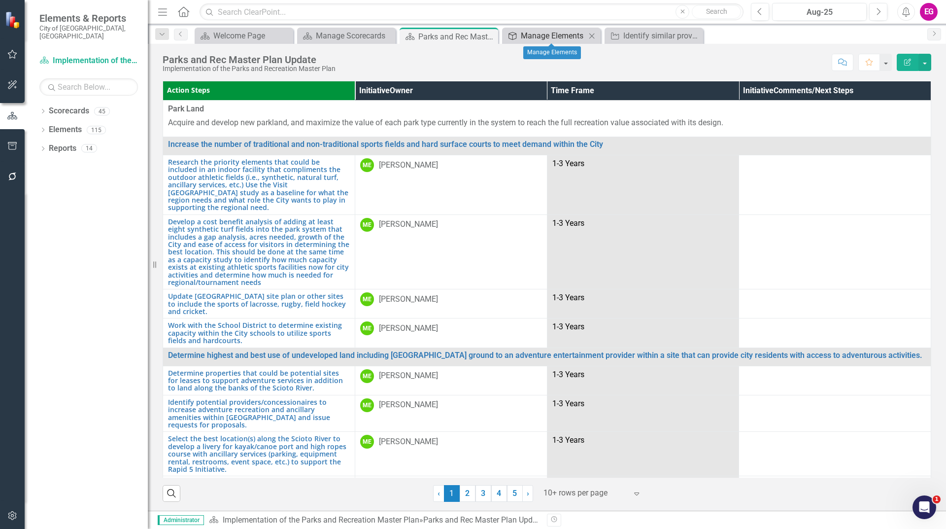
click at [565, 35] on div "Manage Elements" at bounding box center [553, 36] width 65 height 12
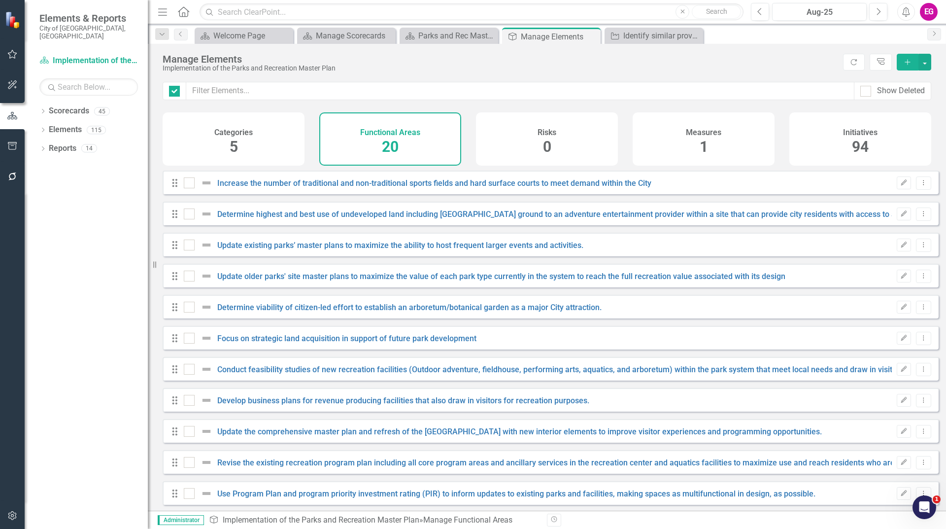
checkbox input "false"
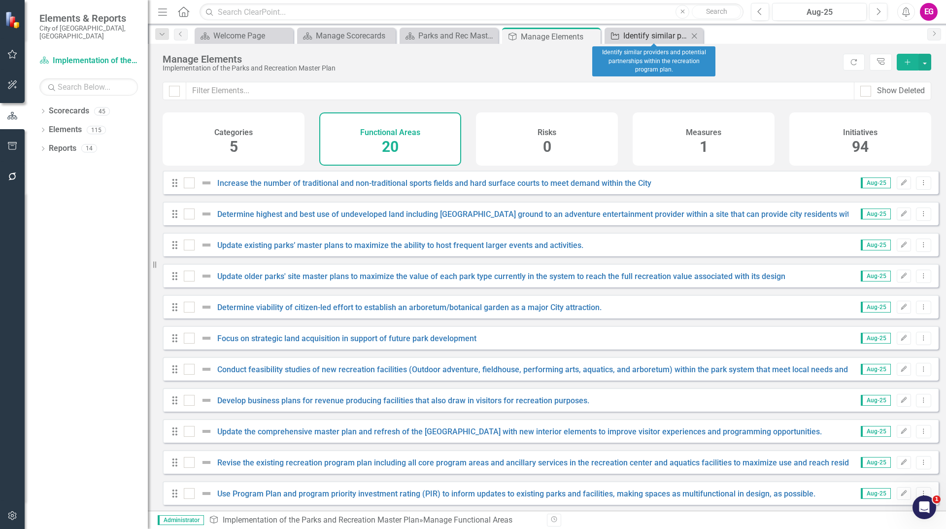
click at [651, 30] on div "Identify similar providers and potential partnerships within the recreation pro…" at bounding box center [656, 36] width 65 height 12
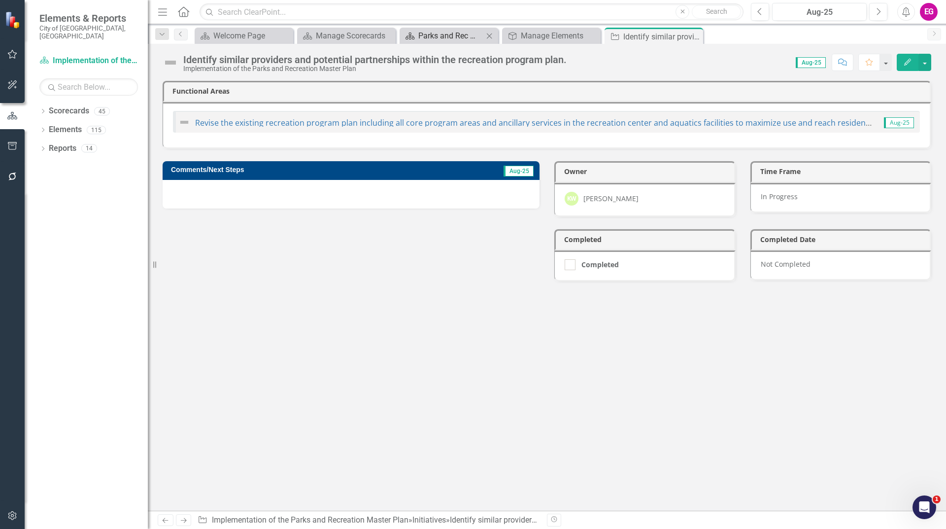
click at [445, 38] on div "Parks and Rec Master Plan Update" at bounding box center [450, 36] width 65 height 12
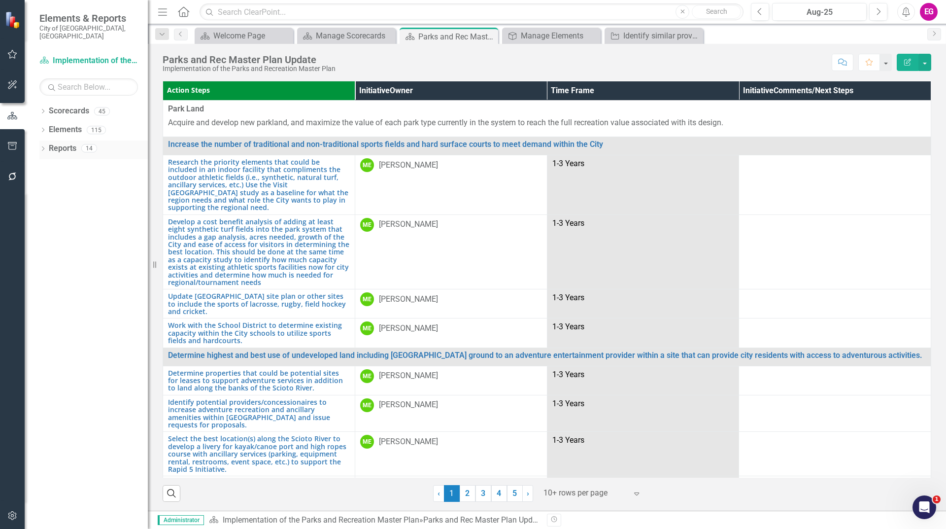
click at [70, 143] on link "Reports" at bounding box center [63, 148] width 28 height 11
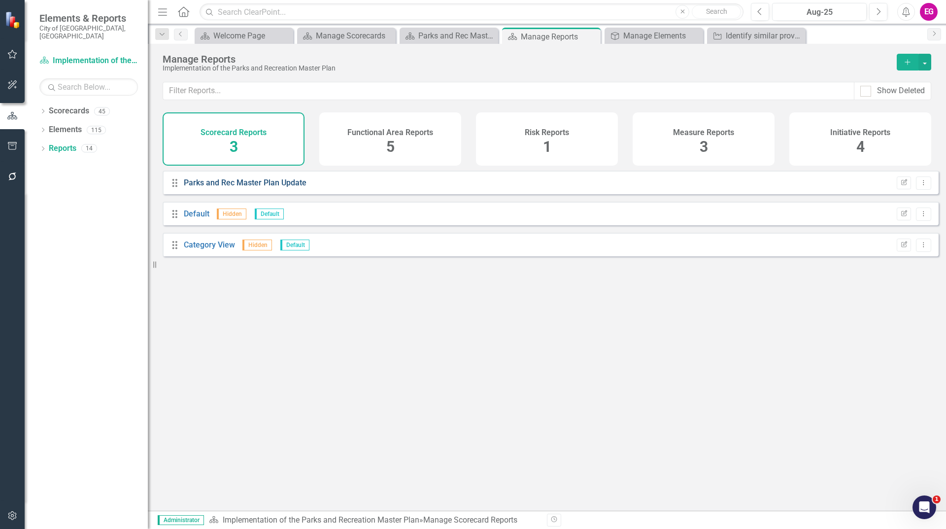
click at [282, 187] on link "Parks and Rec Master Plan Update" at bounding box center [245, 182] width 123 height 9
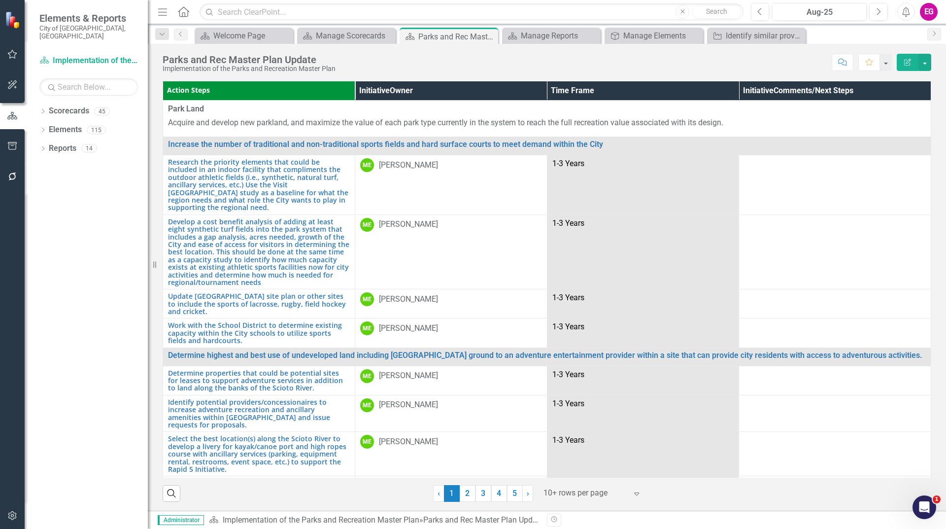
click at [916, 66] on button "Edit Report" at bounding box center [908, 62] width 22 height 17
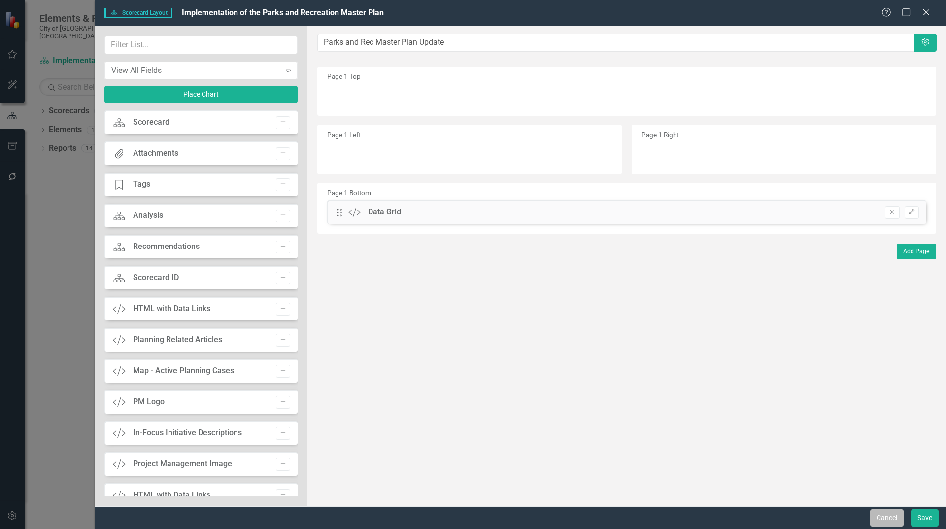
click at [881, 515] on button "Cancel" at bounding box center [887, 517] width 34 height 17
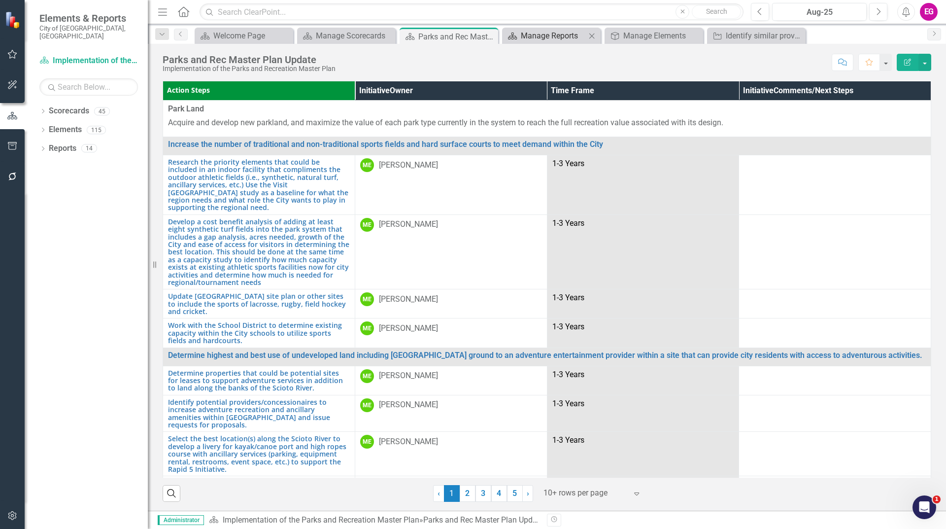
click at [550, 38] on div "Manage Reports" at bounding box center [553, 36] width 65 height 12
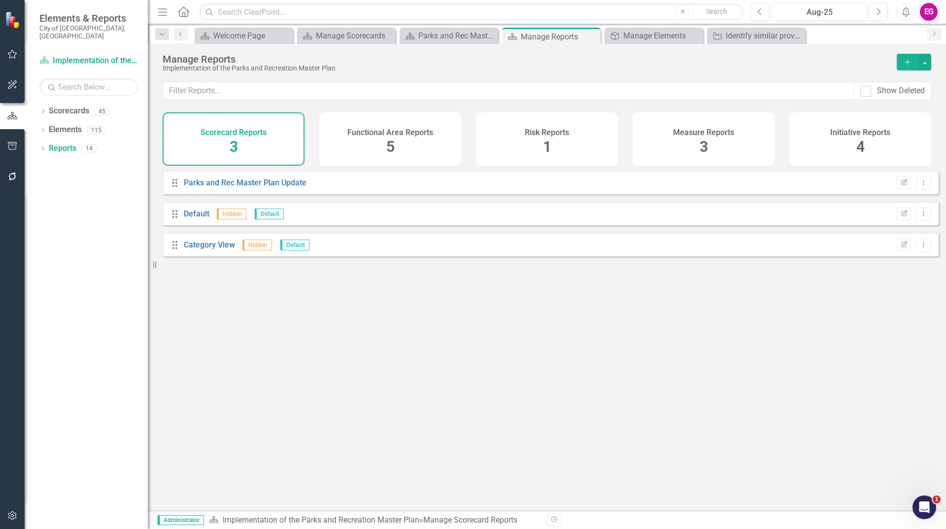
click at [368, 155] on div "Functional Area Reports 5" at bounding box center [390, 138] width 142 height 53
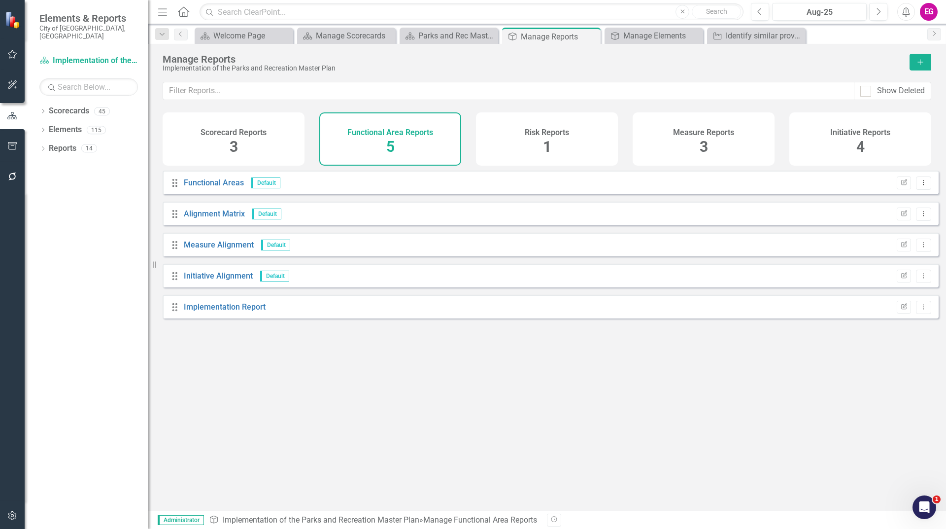
click at [884, 139] on div "Initiative Reports 4" at bounding box center [861, 138] width 142 height 53
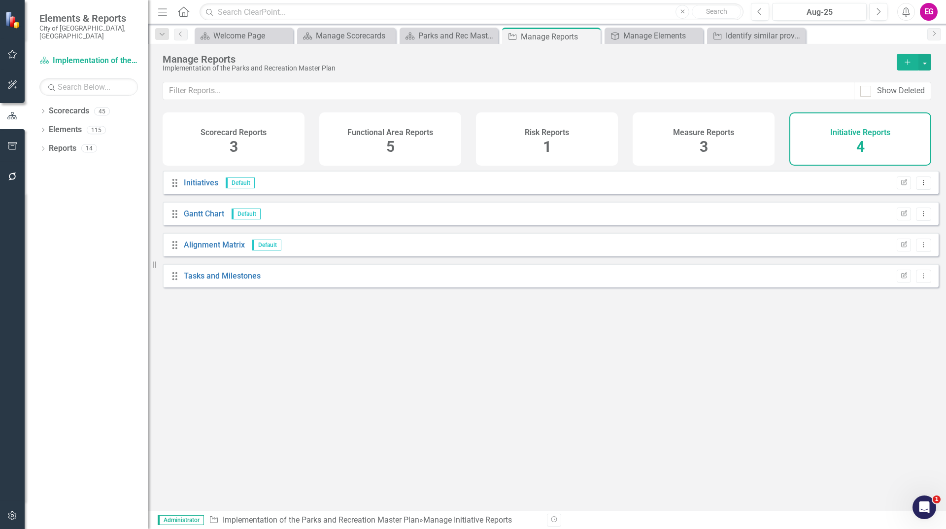
click at [759, 124] on div "Measure Reports 3" at bounding box center [704, 138] width 142 height 53
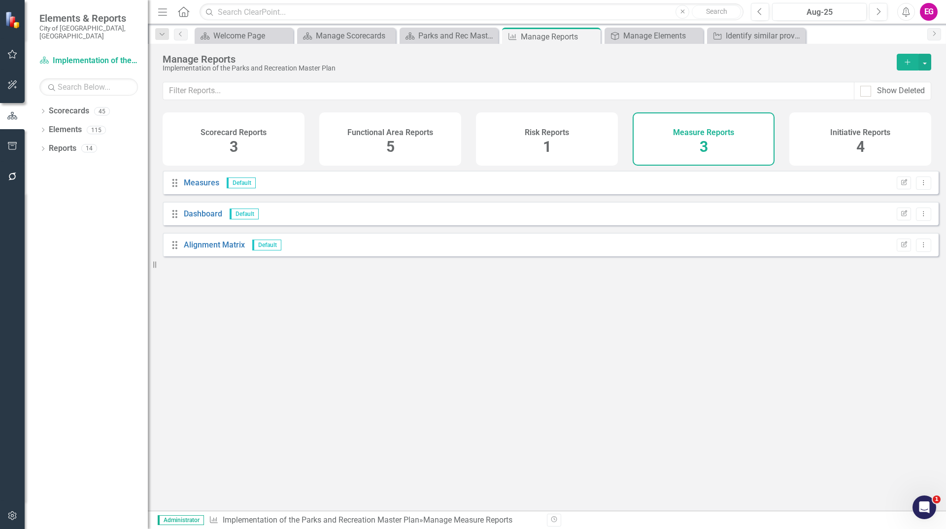
click at [361, 136] on h4 "Functional Area Reports" at bounding box center [390, 132] width 86 height 9
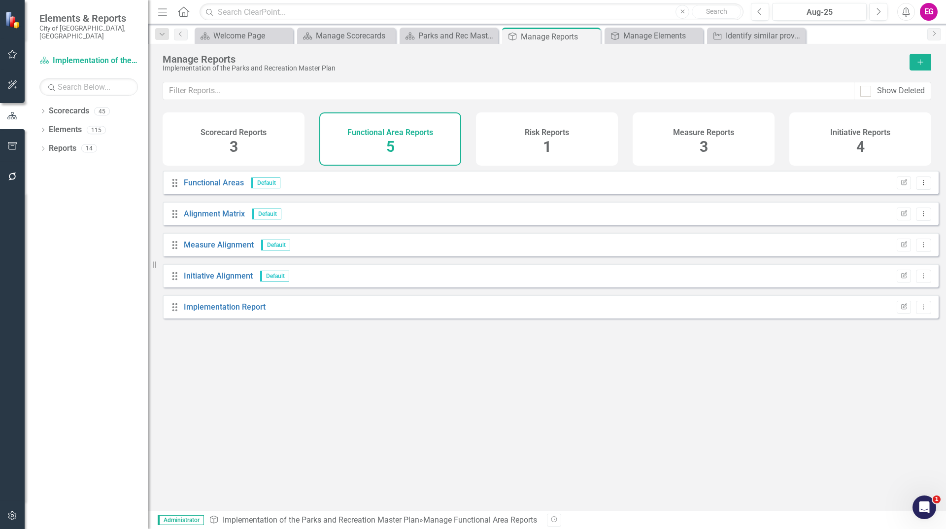
click at [583, 134] on div "Risk Reports 1" at bounding box center [547, 138] width 142 height 53
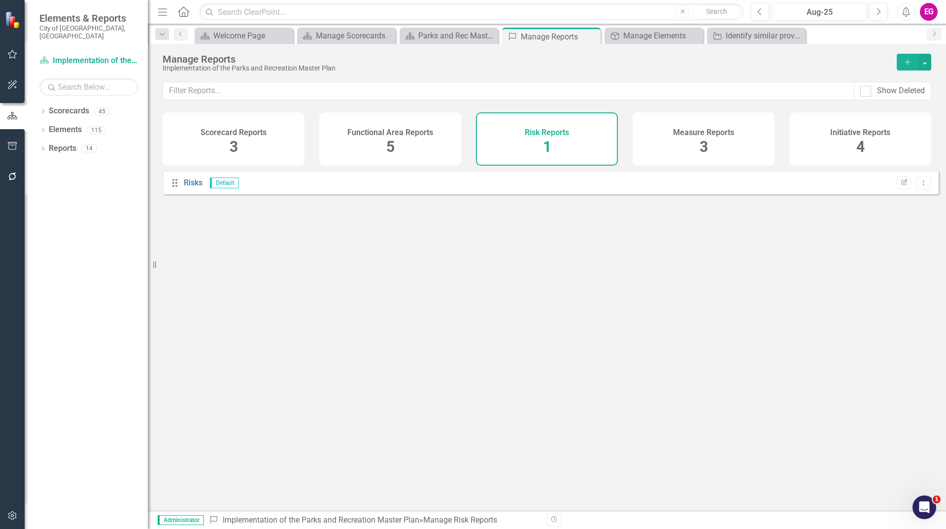
click at [176, 150] on div "Scorecard Reports 3" at bounding box center [234, 138] width 142 height 53
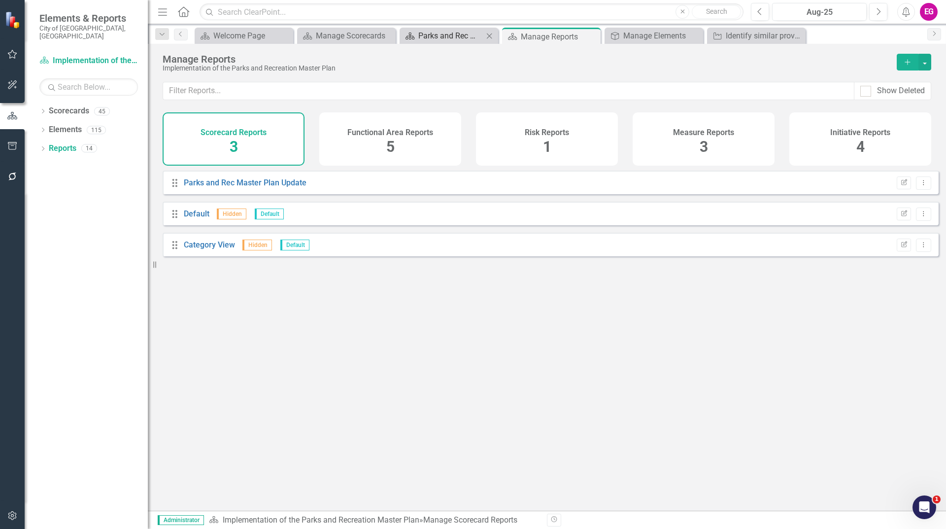
click at [407, 41] on div "Scorecard" at bounding box center [408, 36] width 12 height 12
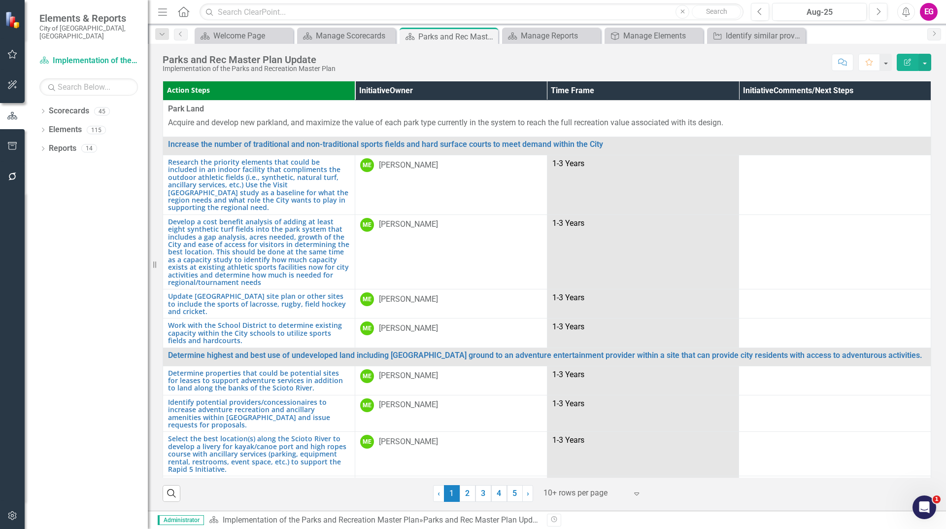
click at [933, 66] on div "Parks and Rec Master Plan Update Implementation of the Parks and Recreation Mas…" at bounding box center [547, 59] width 798 height 30
click at [925, 66] on button "button" at bounding box center [925, 62] width 13 height 17
click at [907, 97] on link "Edit Report Edit Layout" at bounding box center [891, 99] width 80 height 18
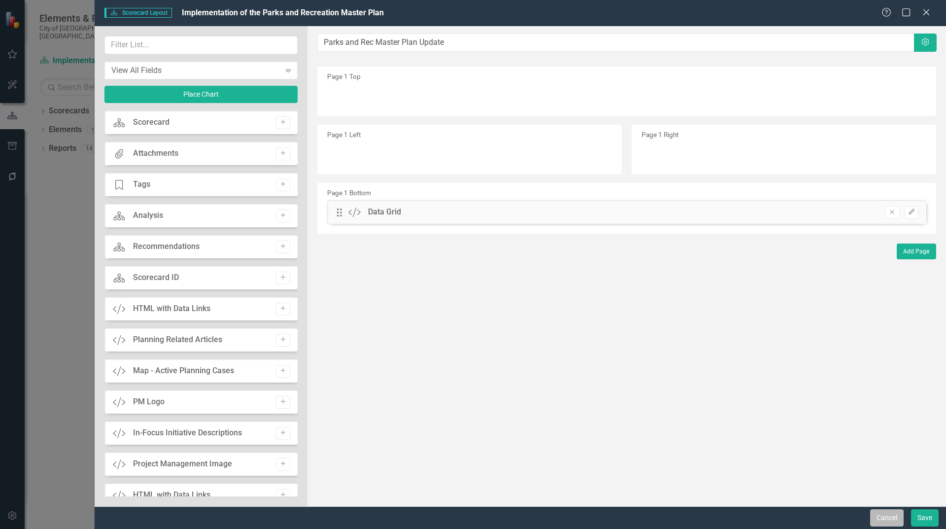
click at [896, 515] on button "Cancel" at bounding box center [887, 517] width 34 height 17
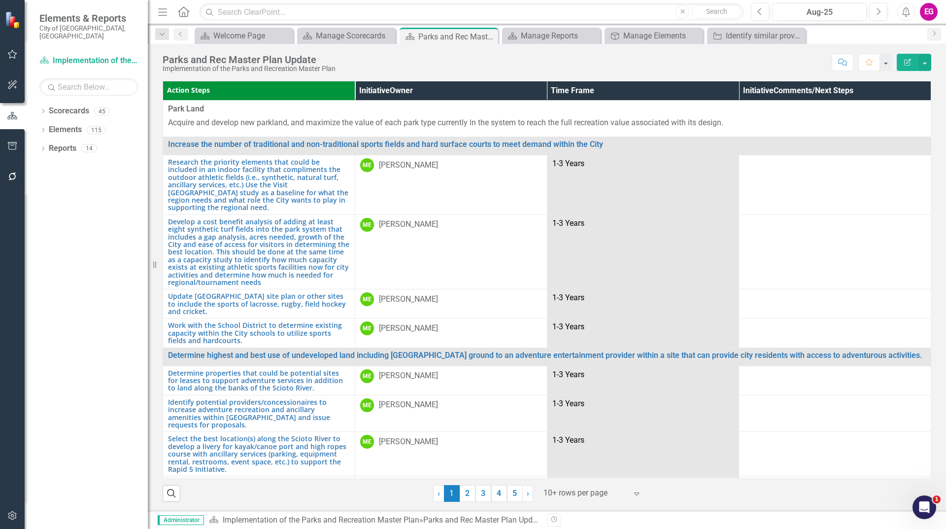
click at [911, 63] on icon "Edit Report" at bounding box center [907, 62] width 9 height 7
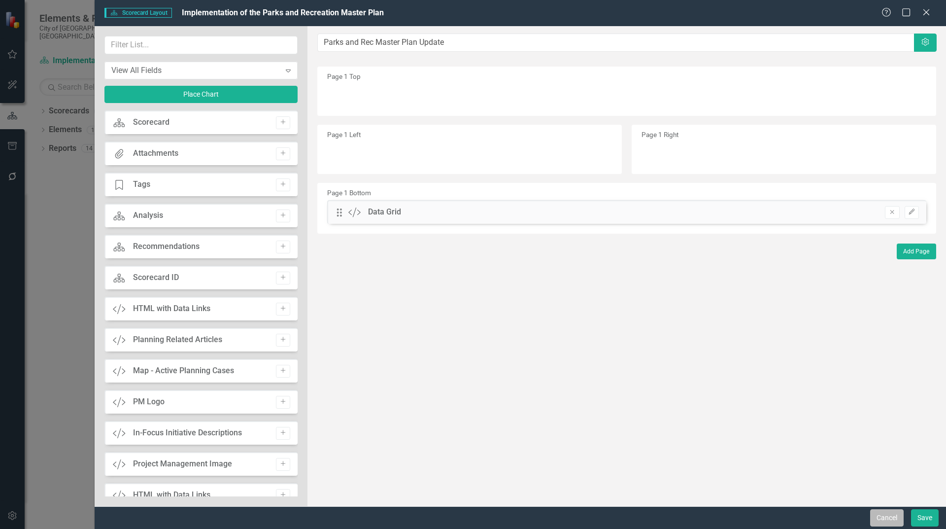
click at [879, 514] on button "Cancel" at bounding box center [887, 517] width 34 height 17
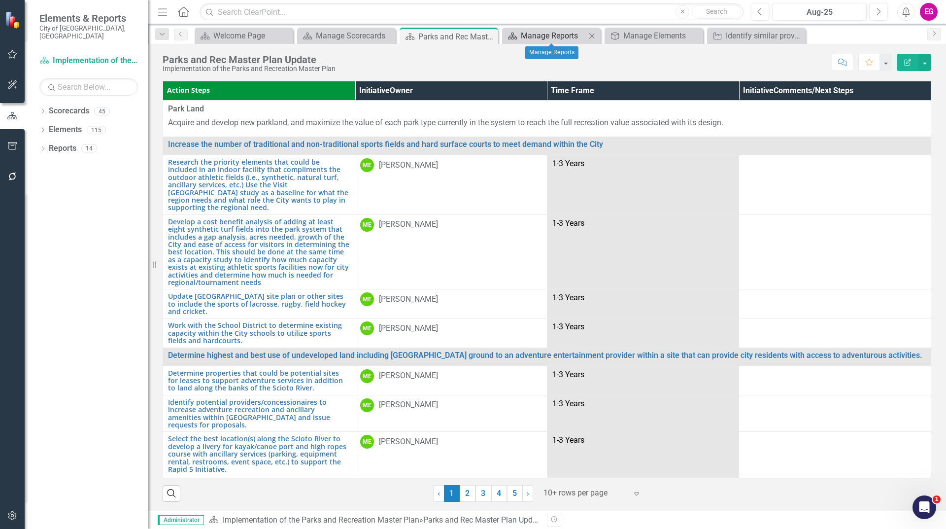
click at [528, 38] on div "Manage Reports" at bounding box center [553, 36] width 65 height 12
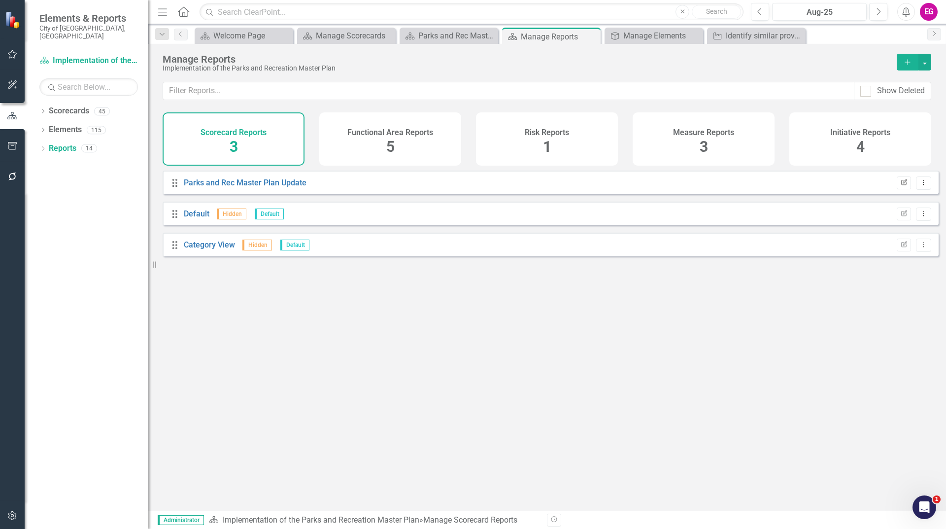
click at [901, 185] on icon "button" at bounding box center [904, 182] width 6 height 6
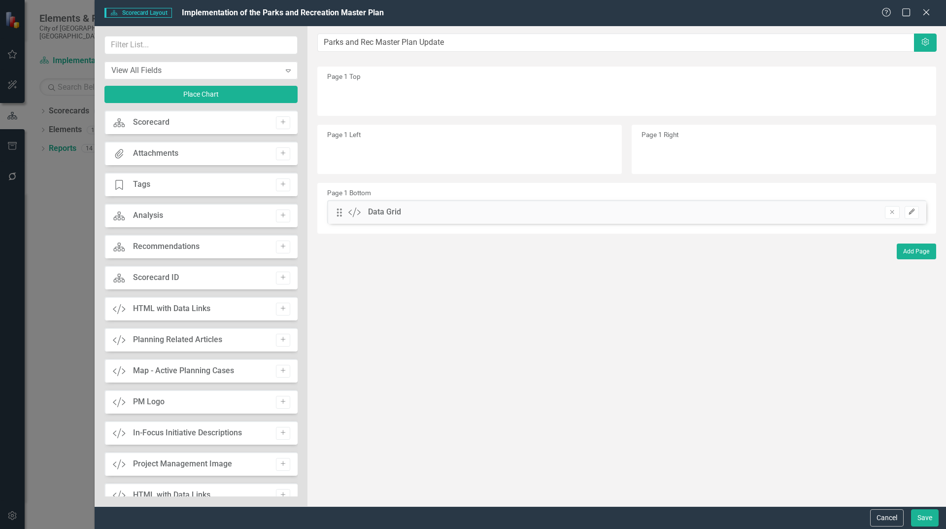
click at [909, 215] on icon "Edit" at bounding box center [911, 212] width 7 height 6
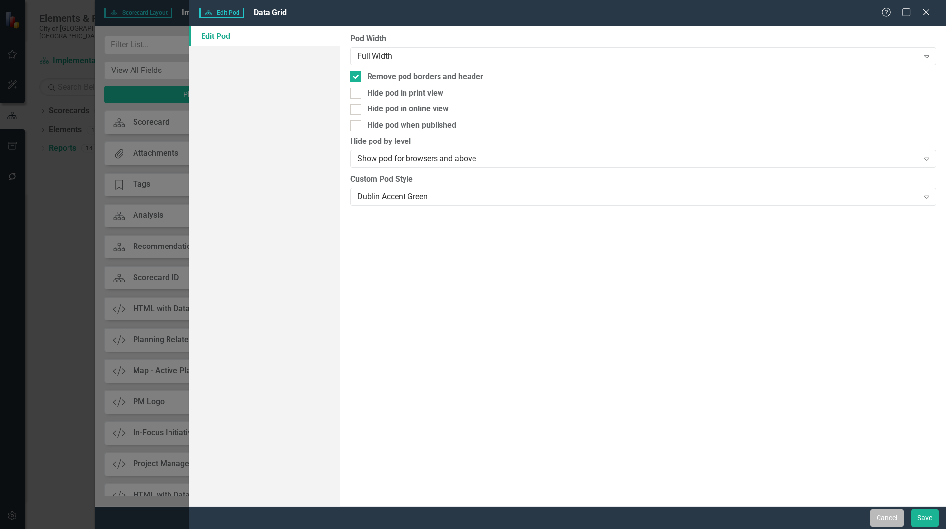
click at [883, 515] on button "Cancel" at bounding box center [887, 517] width 34 height 17
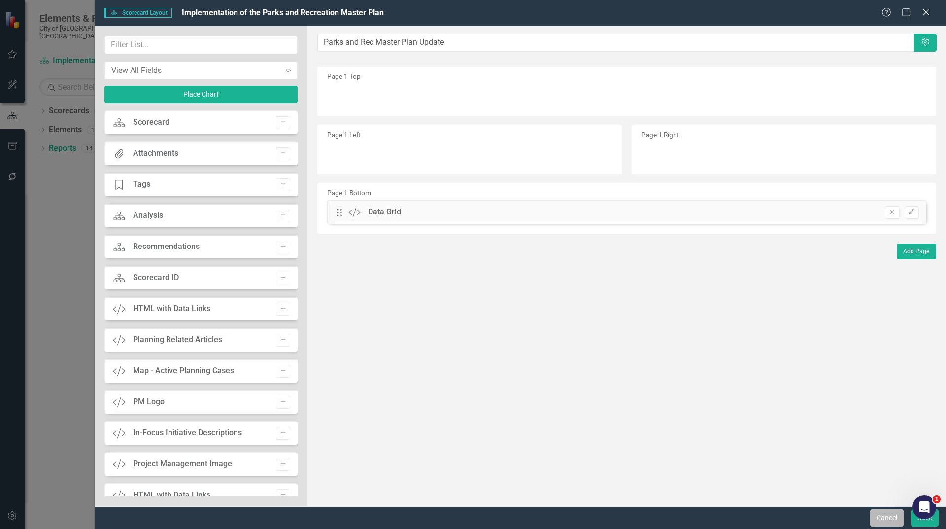
click at [889, 513] on button "Cancel" at bounding box center [887, 517] width 34 height 17
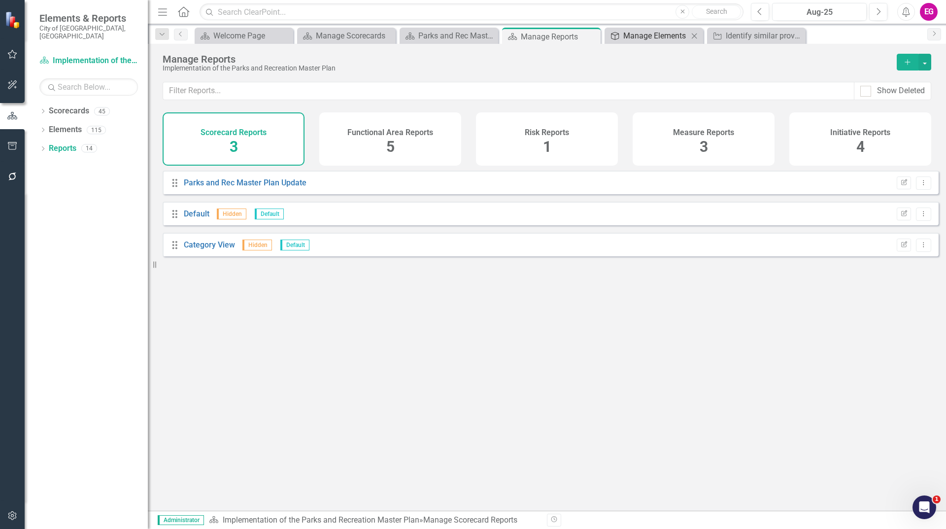
click at [629, 34] on div "Manage Elements" at bounding box center [656, 36] width 65 height 12
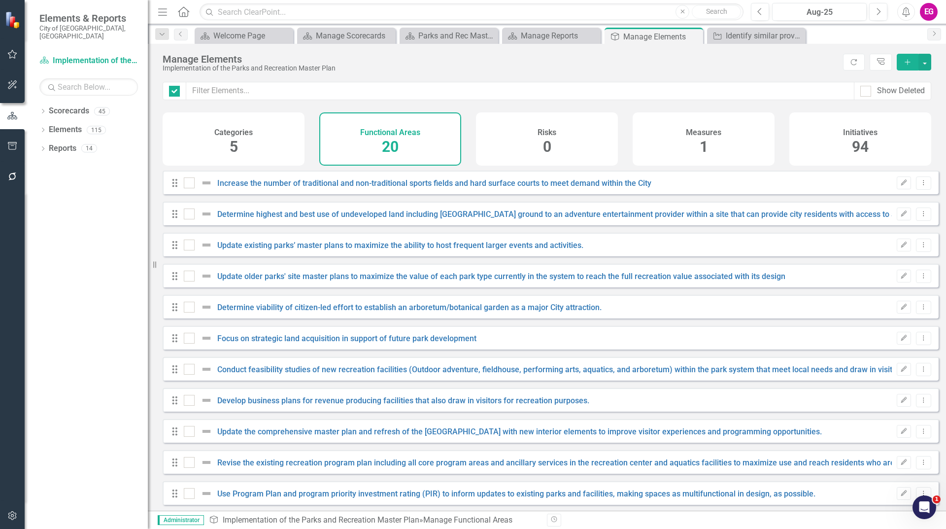
checkbox input "false"
click at [226, 131] on h4 "Categories" at bounding box center [233, 132] width 38 height 9
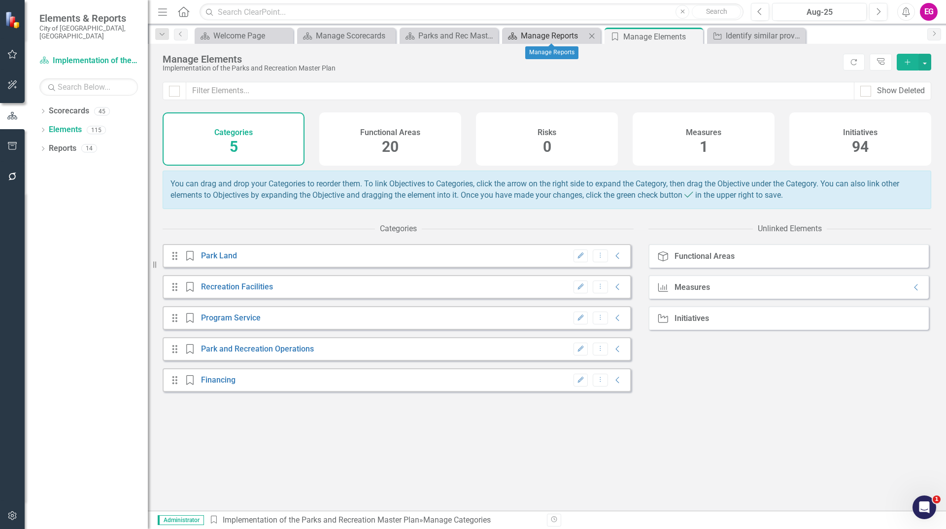
click at [555, 34] on div "Manage Reports" at bounding box center [553, 36] width 65 height 12
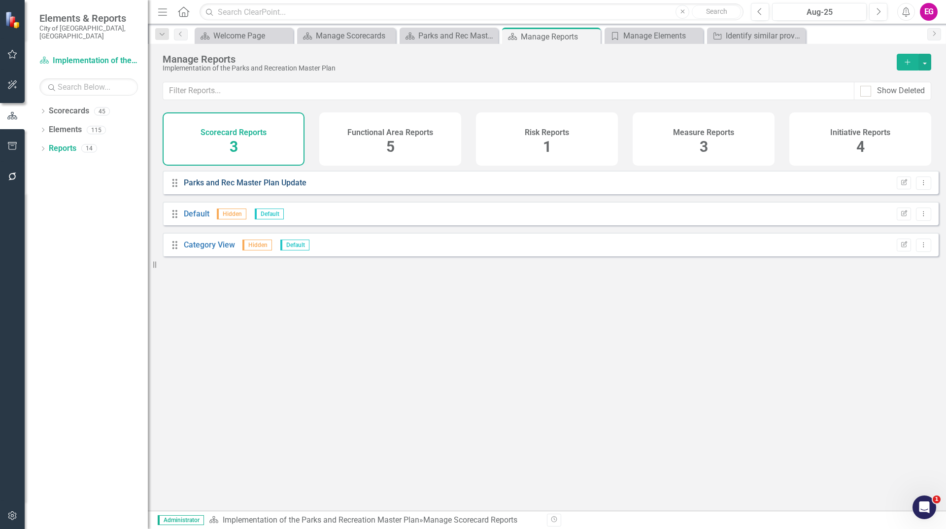
click at [283, 186] on link "Parks and Rec Master Plan Update" at bounding box center [245, 182] width 123 height 9
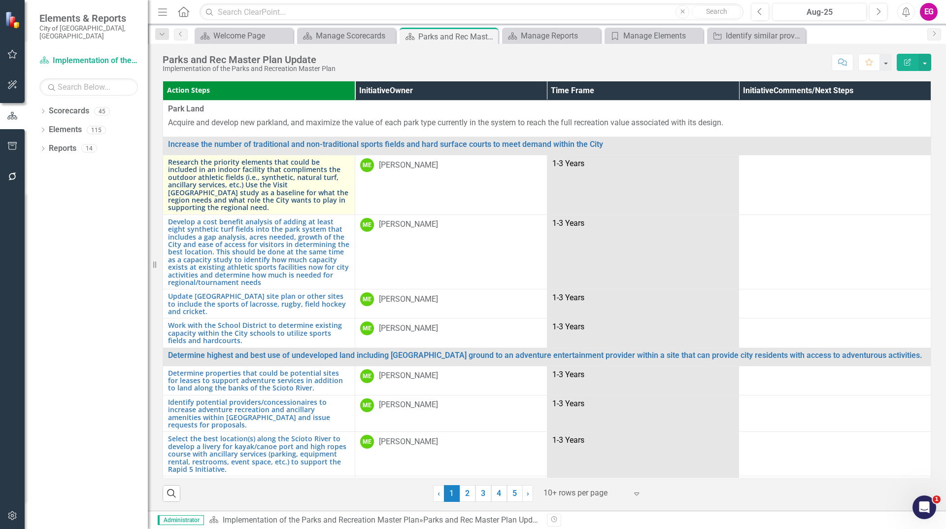
click at [283, 186] on link "Research the priority elements that could be included in an indoor facility tha…" at bounding box center [259, 184] width 182 height 53
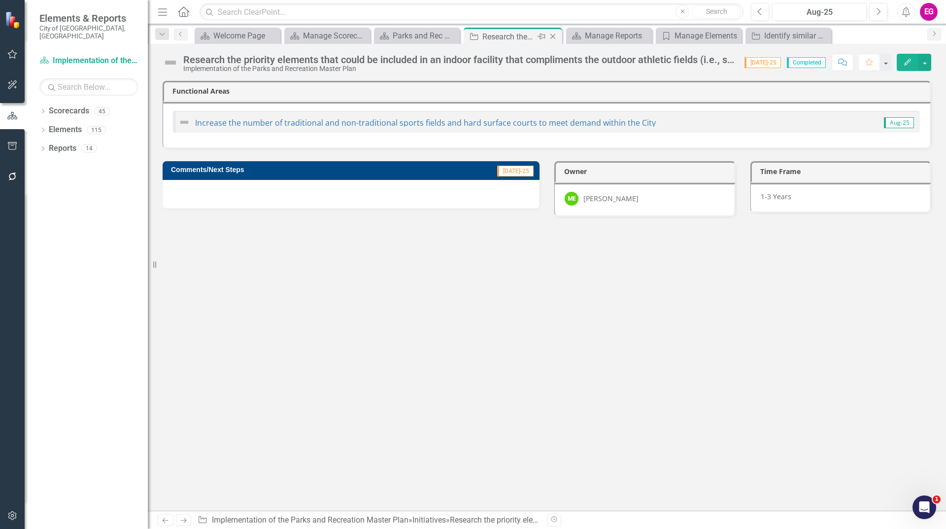
click at [552, 36] on icon "Close" at bounding box center [553, 37] width 10 height 8
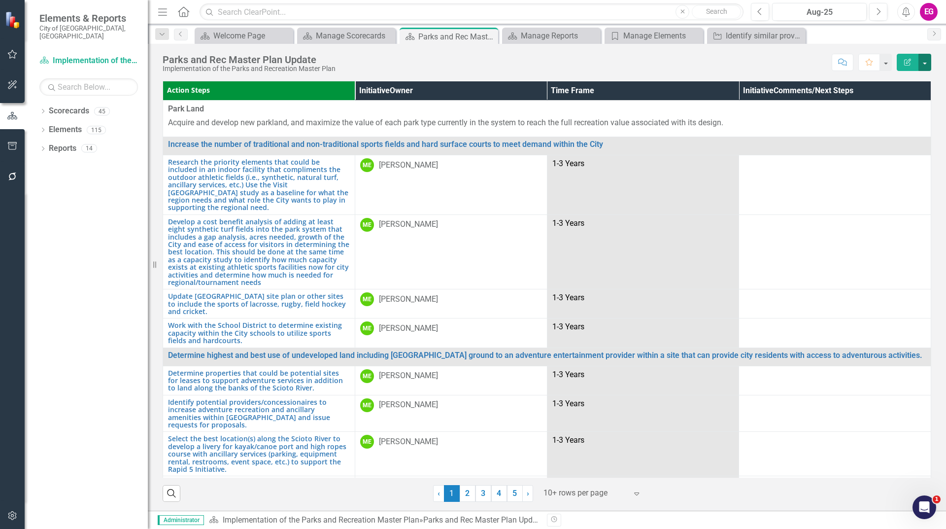
click at [926, 64] on button "button" at bounding box center [925, 62] width 13 height 17
click at [492, 38] on icon "Close" at bounding box center [489, 37] width 10 height 8
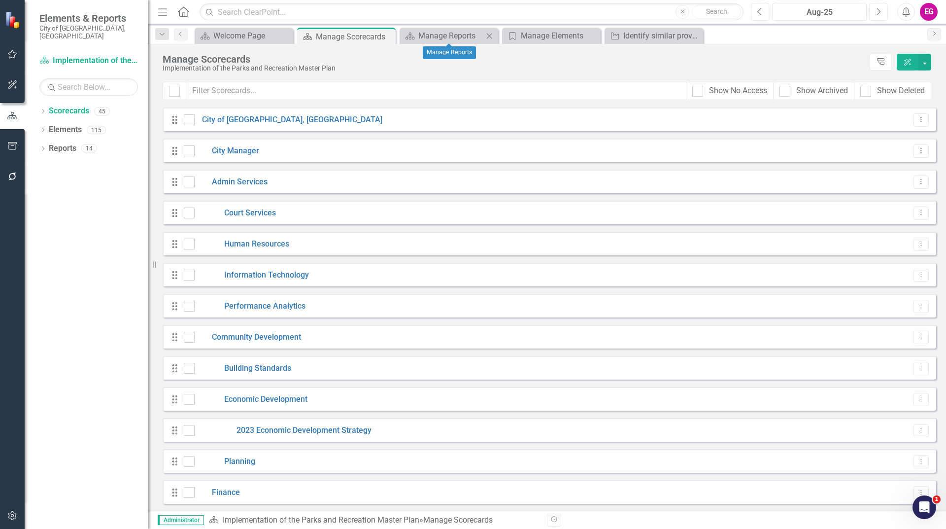
click at [494, 38] on icon "Close" at bounding box center [490, 36] width 10 height 8
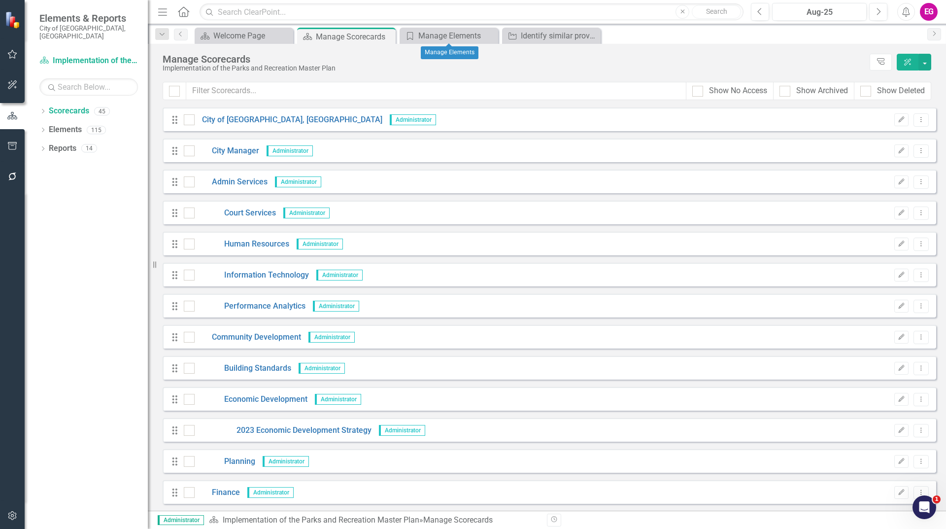
click at [0, 0] on icon "Close" at bounding box center [0, 0] width 0 height 0
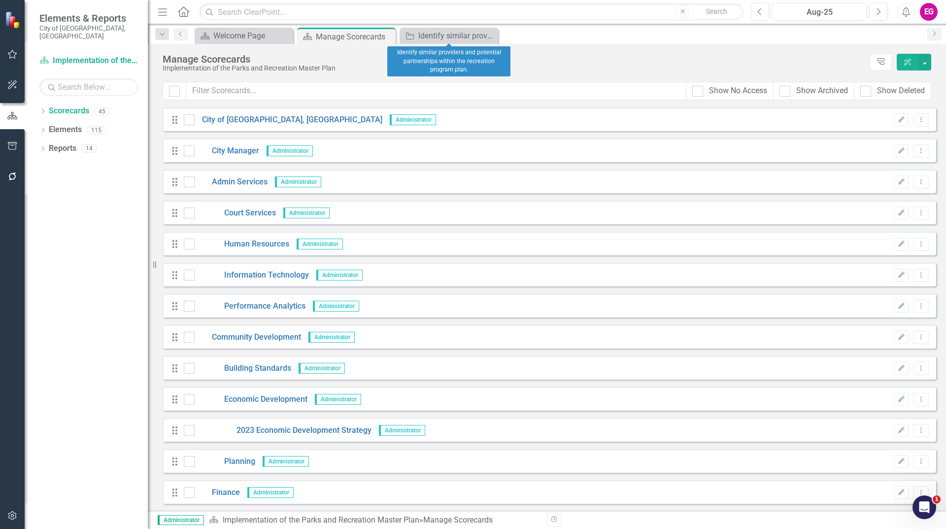
click at [0, 0] on icon "Close" at bounding box center [0, 0] width 0 height 0
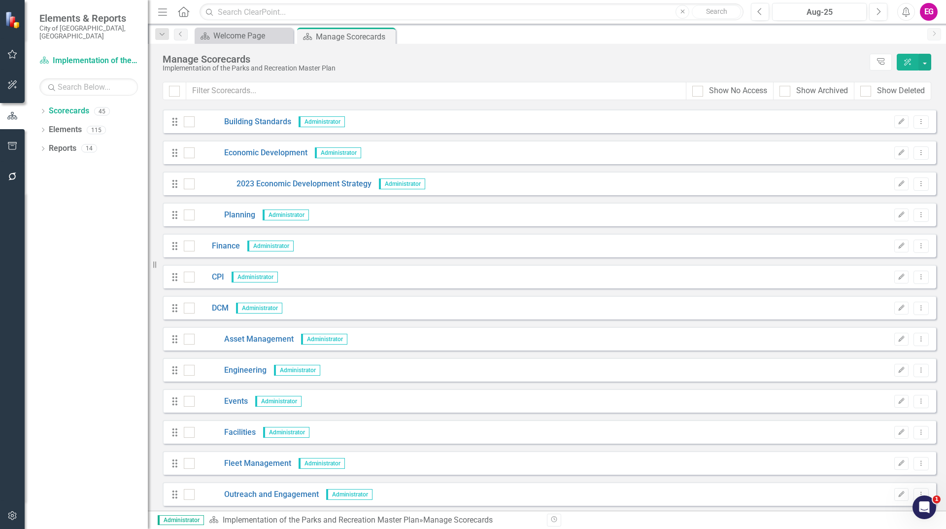
scroll to position [444, 0]
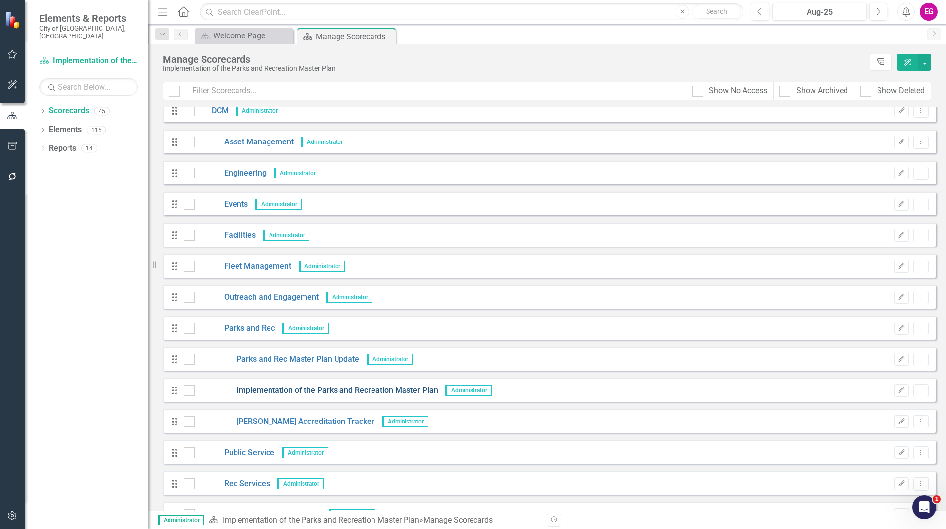
click at [411, 391] on link "Implementation of the Parks and Recreation Master Plan" at bounding box center [316, 390] width 243 height 11
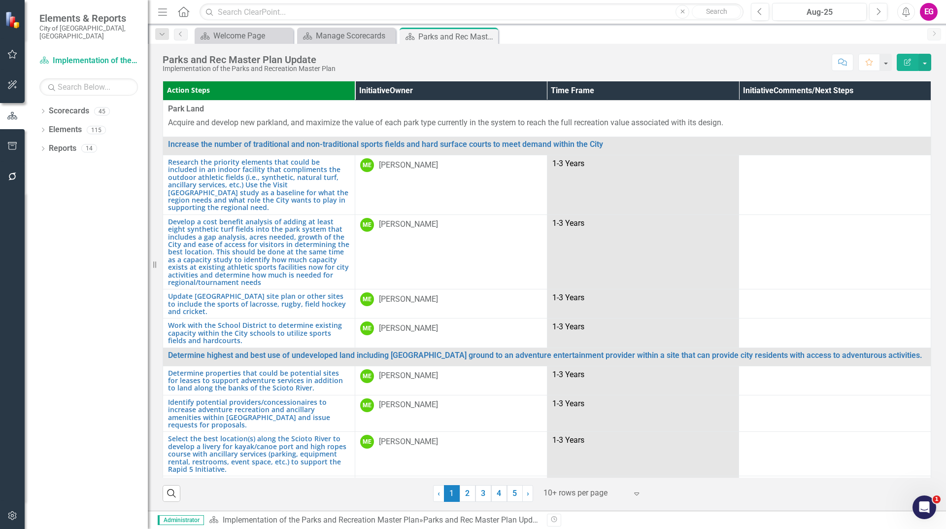
click at [902, 67] on button "Edit Report" at bounding box center [908, 62] width 22 height 17
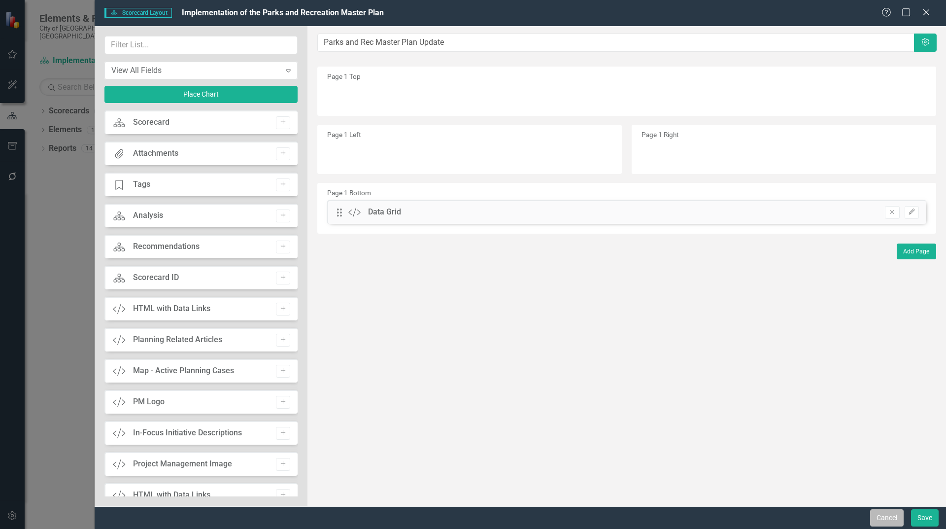
click at [901, 512] on button "Cancel" at bounding box center [887, 517] width 34 height 17
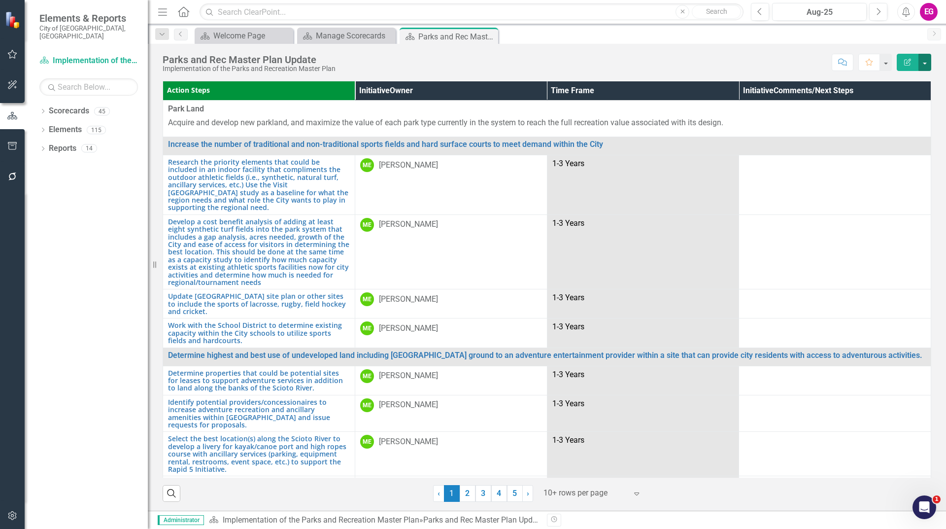
click at [926, 64] on button "button" at bounding box center [925, 62] width 13 height 17
click at [920, 79] on link "Edit Edit Scorecard" at bounding box center [891, 80] width 80 height 18
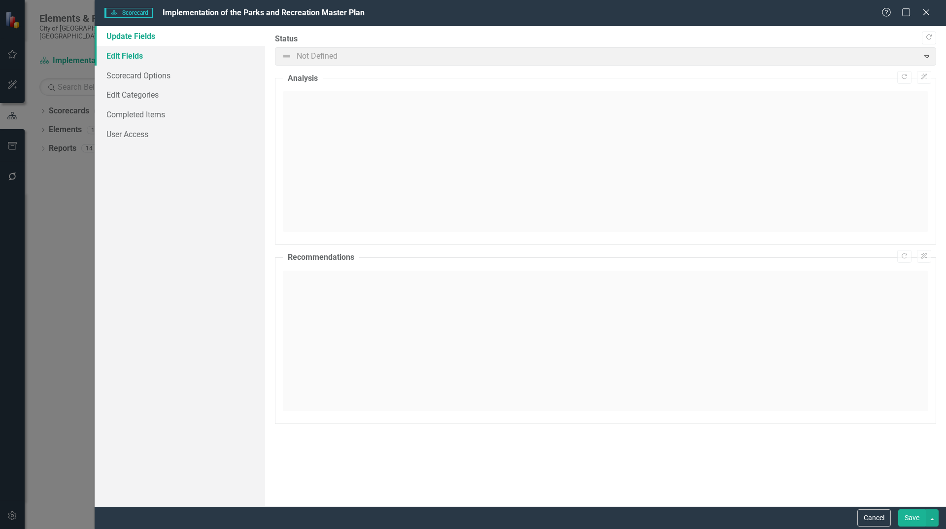
click at [124, 51] on link "Edit Fields" at bounding box center [180, 56] width 171 height 20
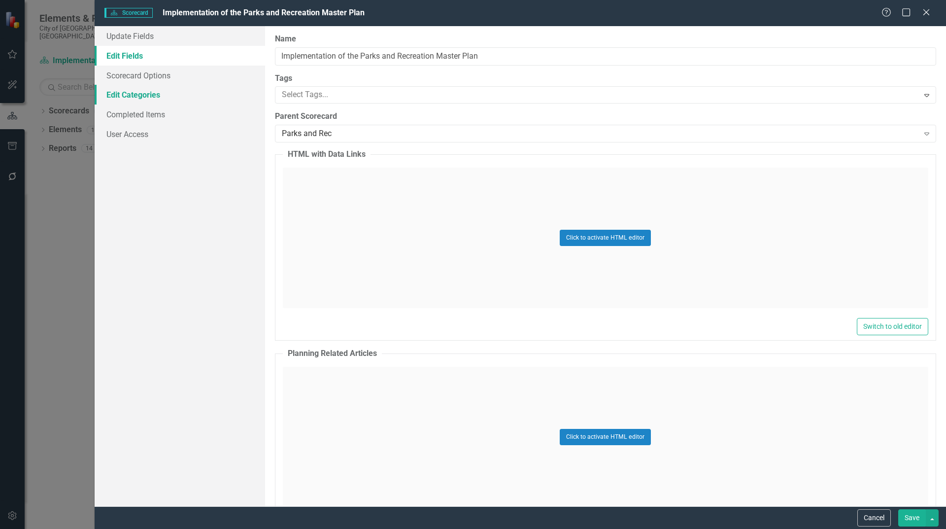
click at [146, 102] on link "Edit Categories" at bounding box center [180, 95] width 171 height 20
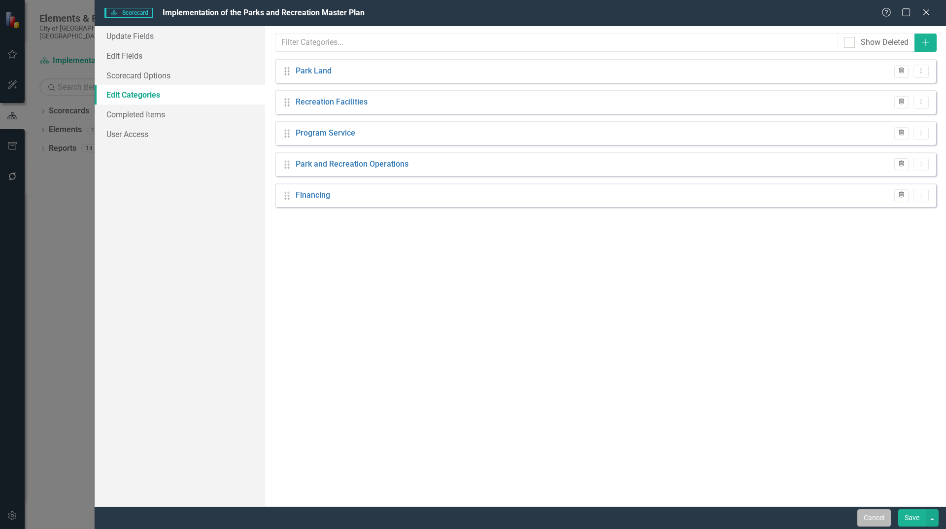
click at [874, 520] on button "Cancel" at bounding box center [875, 517] width 34 height 17
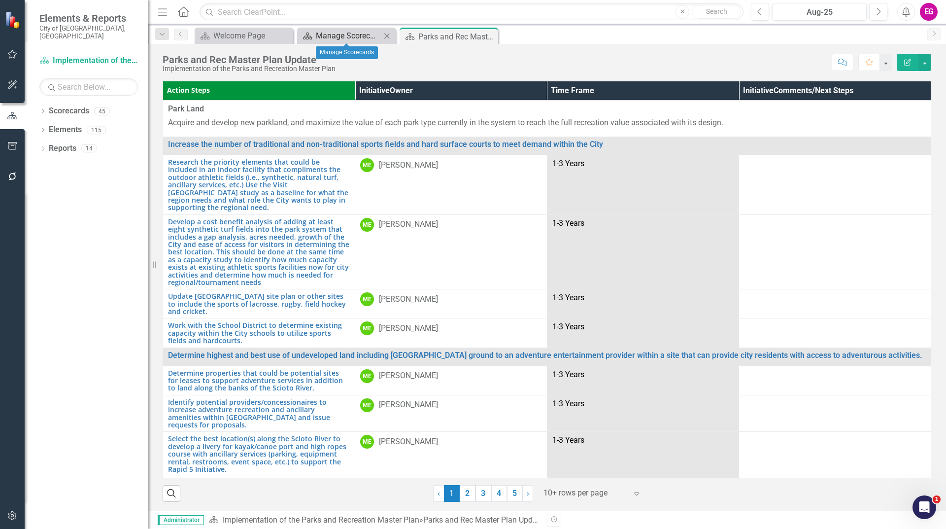
click at [333, 34] on div "Manage Scorecards" at bounding box center [348, 36] width 65 height 12
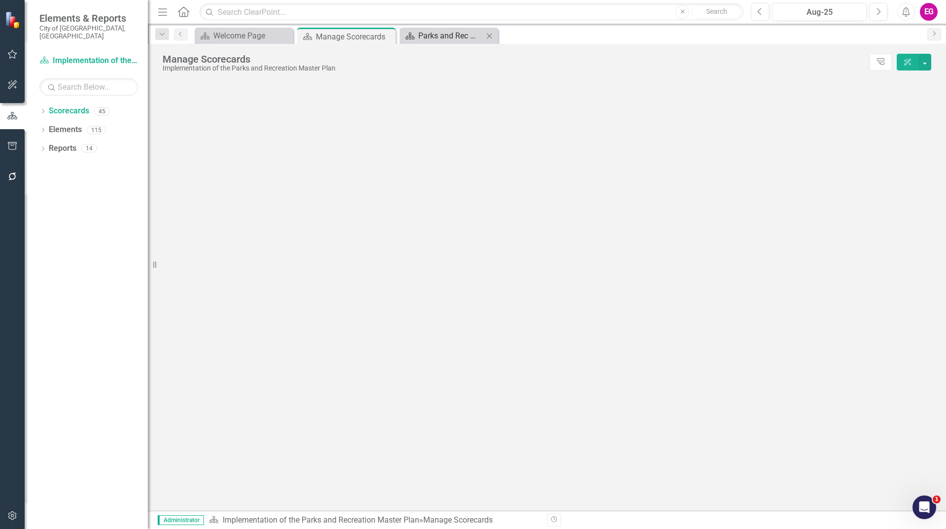
click at [440, 40] on div "Parks and Rec Master Plan Update" at bounding box center [450, 36] width 65 height 12
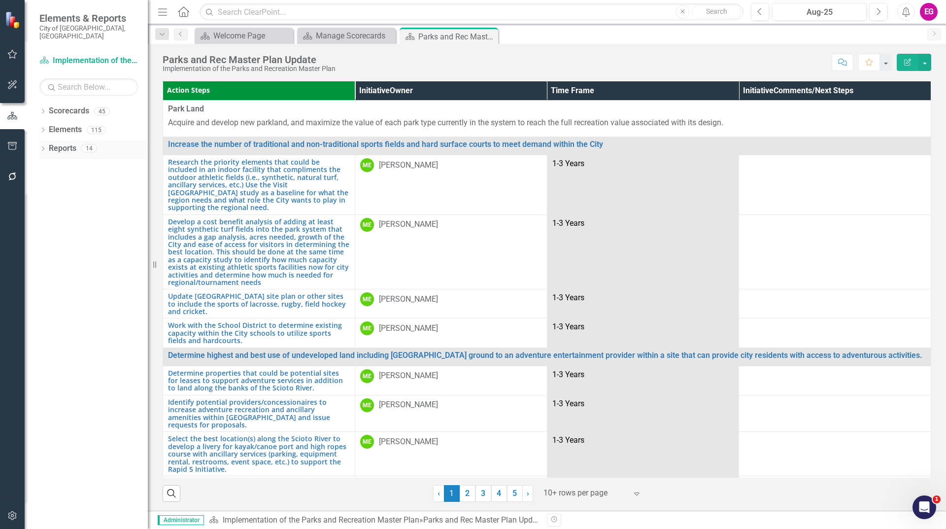
click at [70, 143] on link "Reports" at bounding box center [63, 148] width 28 height 11
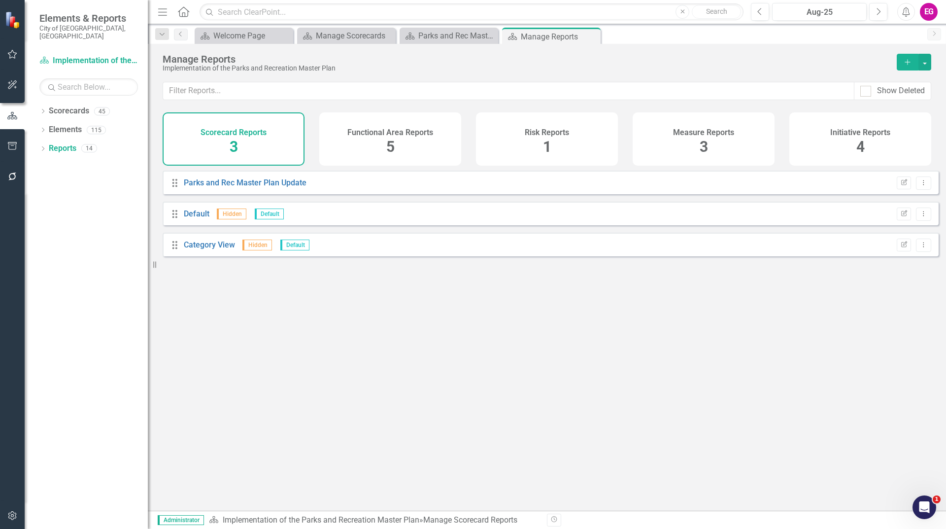
click at [385, 158] on div "Functional Area Reports 5" at bounding box center [390, 138] width 142 height 53
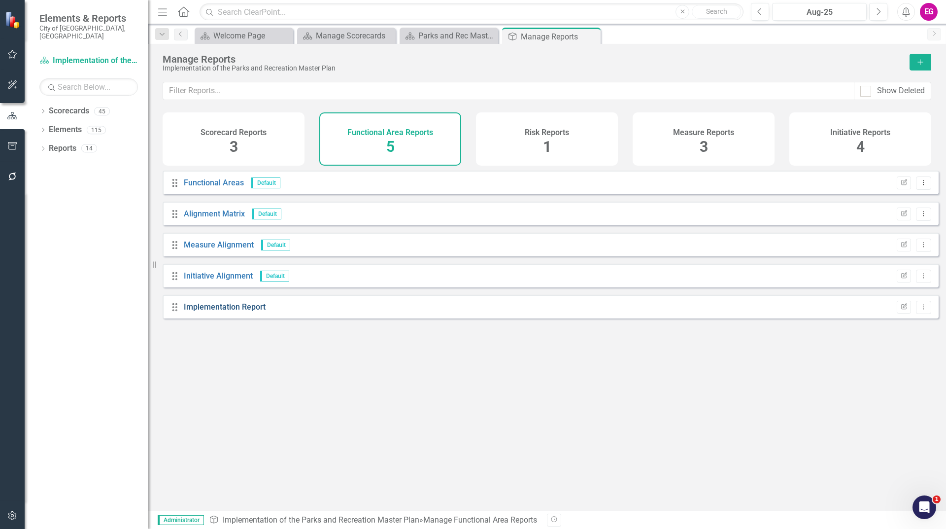
click at [235, 312] on link "Implementation Report" at bounding box center [225, 306] width 82 height 9
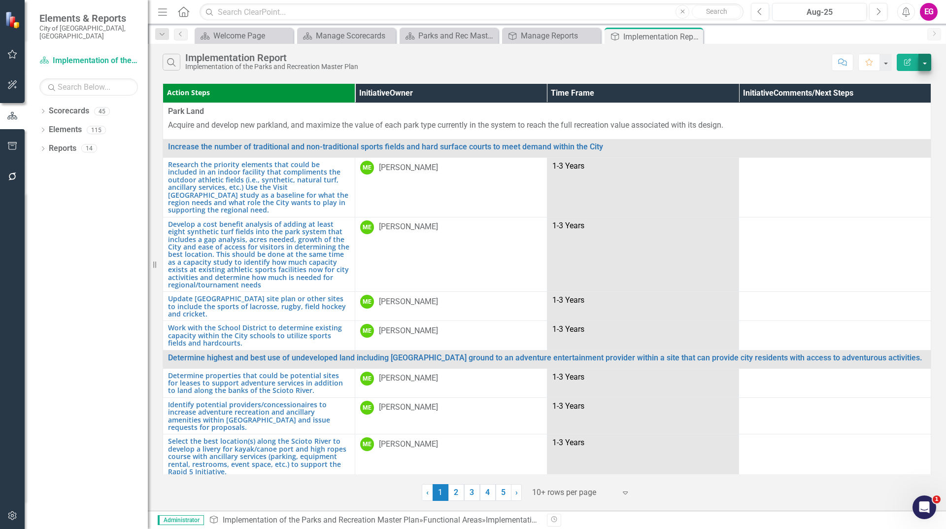
click at [932, 56] on div "Search Implementation Report Implementation of the Parks and Recreation Master …" at bounding box center [547, 60] width 798 height 32
click at [925, 63] on button "button" at bounding box center [925, 62] width 13 height 17
click at [895, 86] on link "Edit Report Edit Report" at bounding box center [892, 80] width 78 height 18
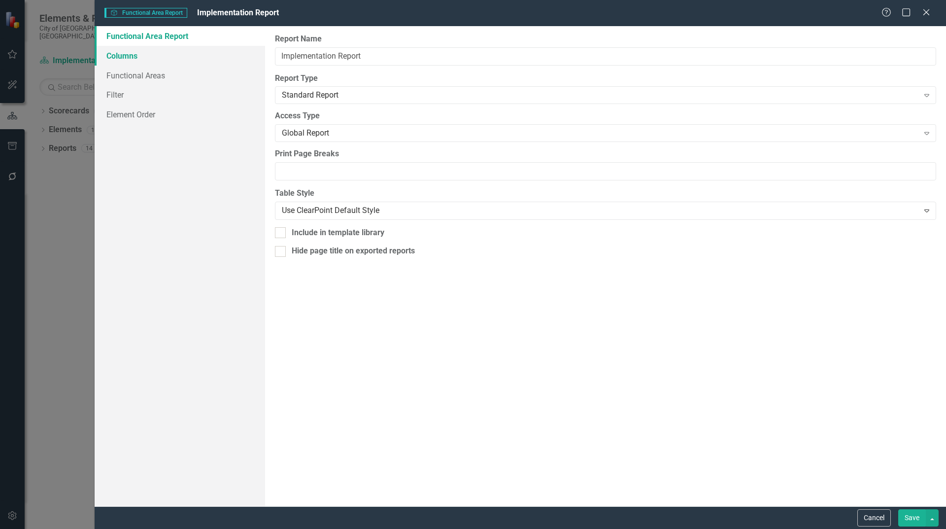
click at [183, 63] on link "Columns" at bounding box center [180, 56] width 171 height 20
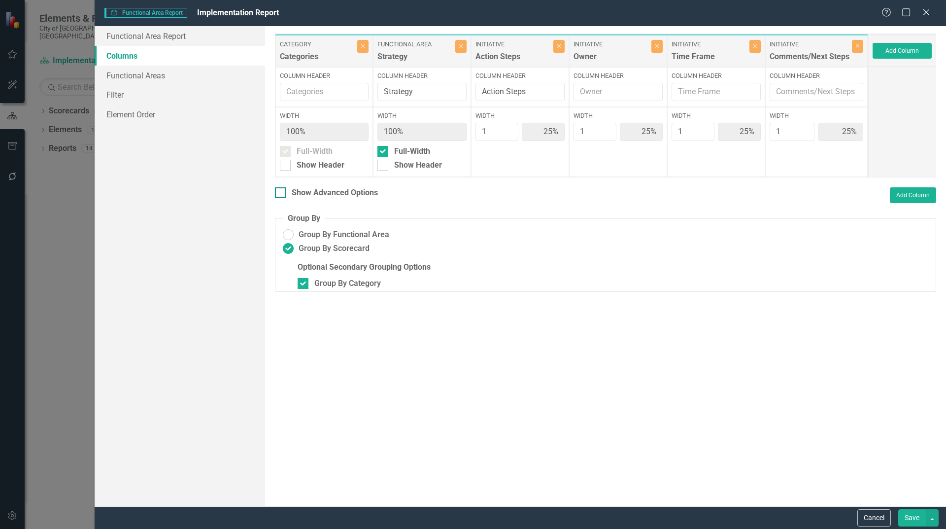
click at [281, 191] on input "Show Advanced Options" at bounding box center [278, 190] width 6 height 6
checkbox input "true"
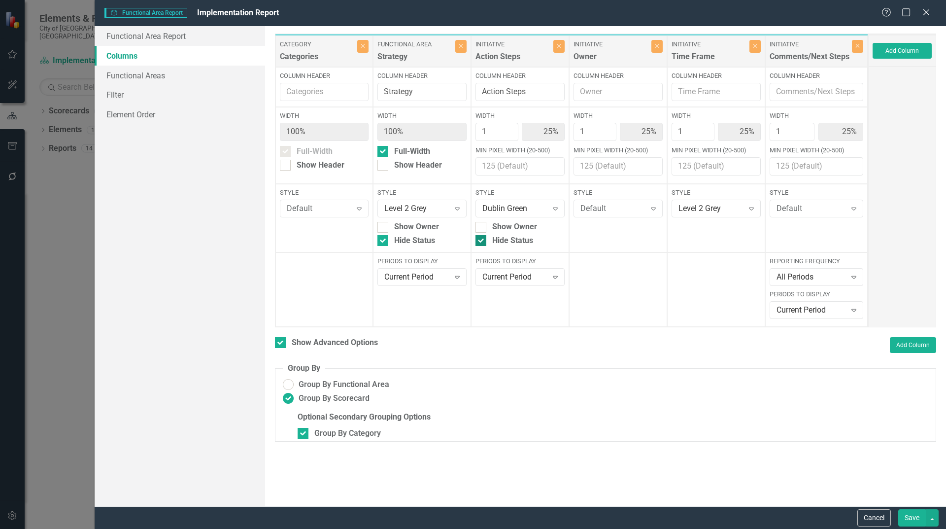
click at [485, 243] on div at bounding box center [481, 240] width 11 height 11
click at [482, 242] on input "Hide Status" at bounding box center [479, 238] width 6 height 6
checkbox input "false"
click at [906, 522] on button "Save" at bounding box center [913, 517] width 28 height 17
